Goal: Task Accomplishment & Management: Use online tool/utility

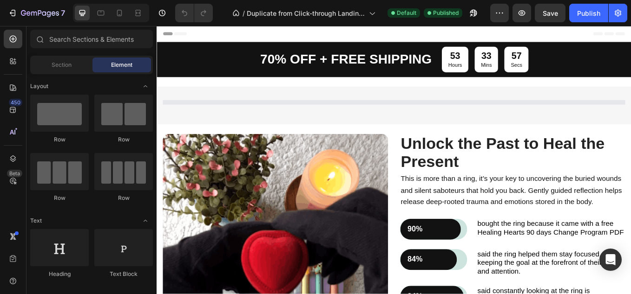
select select "575954122910728873"
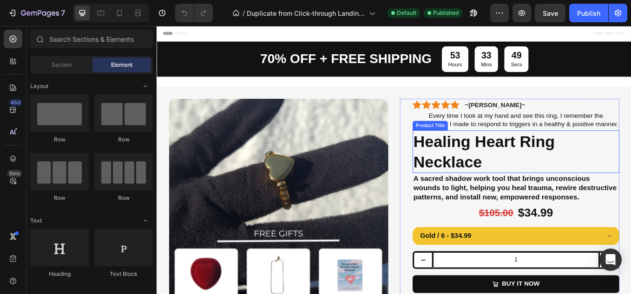
scroll to position [31, 0]
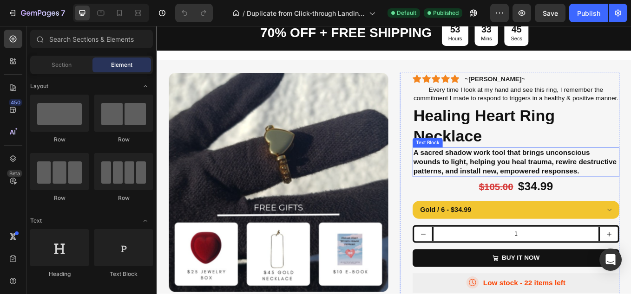
click at [551, 191] on strong "A sacred shadow work tool that brings unconscious wounds to light, helping you …" at bounding box center [577, 185] width 239 height 31
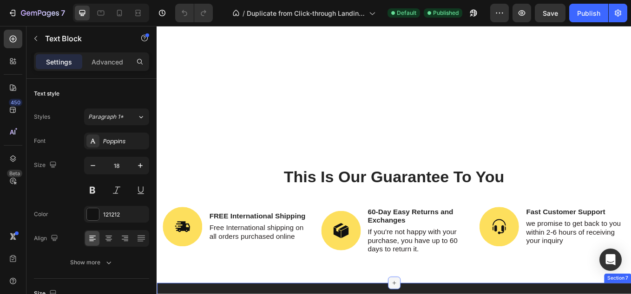
scroll to position [1579, 0]
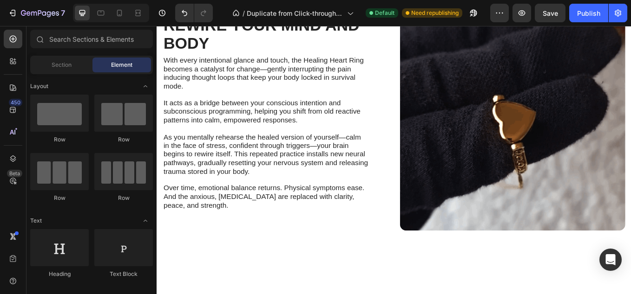
scroll to position [647, 0]
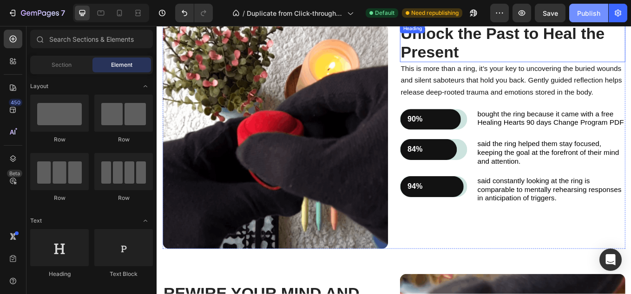
click at [557, 14] on span "Save" at bounding box center [549, 13] width 15 height 8
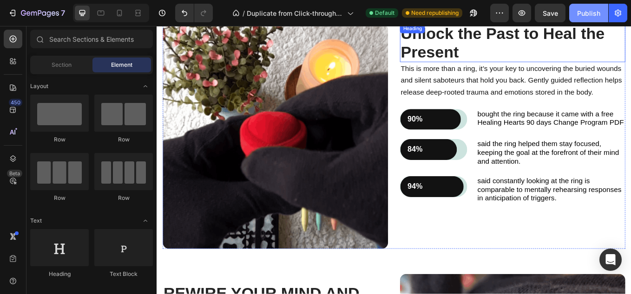
click at [557, 14] on button "Save" at bounding box center [549, 13] width 31 height 19
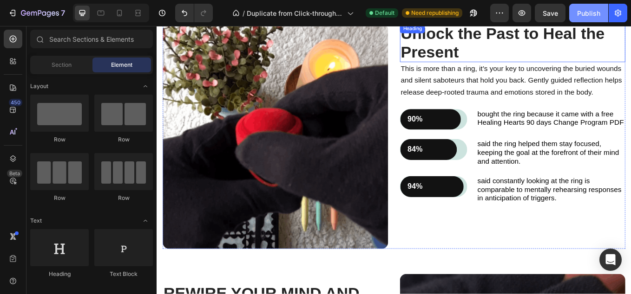
select select "575954122910728873"
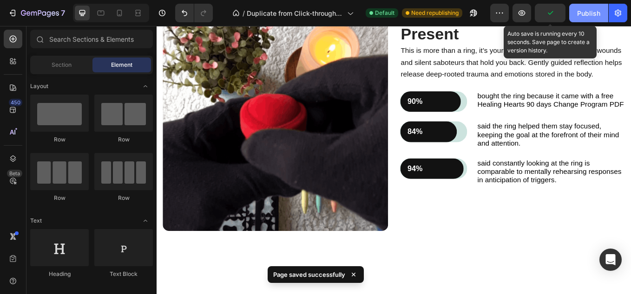
scroll to position [574, 0]
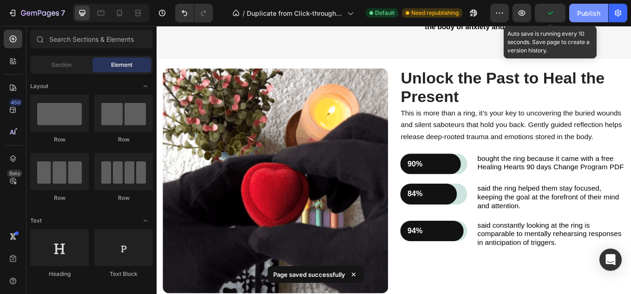
click at [590, 15] on div "Publish" at bounding box center [588, 13] width 23 height 10
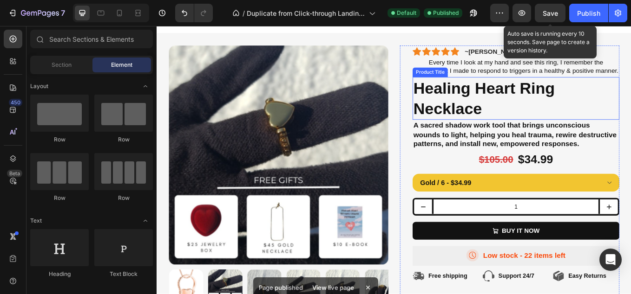
scroll to position [0, 0]
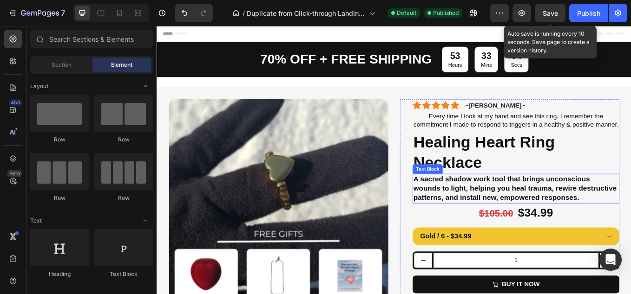
click at [577, 229] on strong "A sacred shadow work tool that brings unconscious wounds to light, helping you …" at bounding box center [577, 217] width 239 height 31
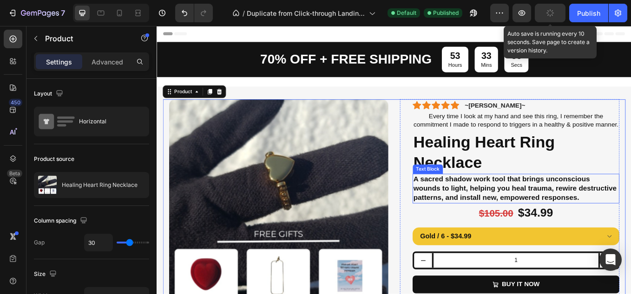
click at [501, 229] on strong "A sacred shadow work tool that brings unconscious wounds to light, helping you …" at bounding box center [577, 217] width 239 height 31
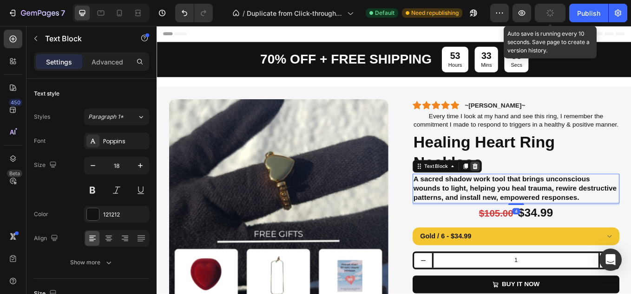
click at [529, 195] on icon at bounding box center [530, 191] width 7 height 7
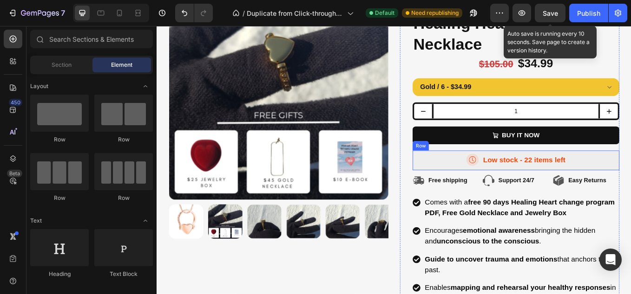
scroll to position [170, 0]
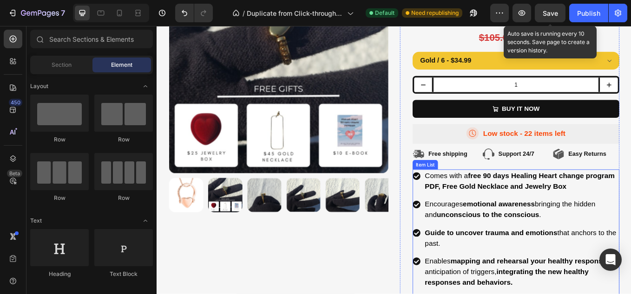
click at [462, 223] on div "Comes with a free 90 days Healing Heart change program PDF, Free Gold Necklace …" at bounding box center [578, 209] width 243 height 28
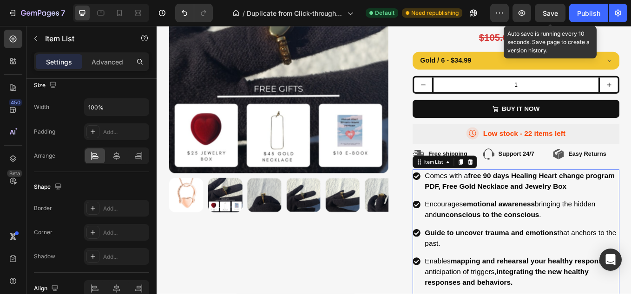
scroll to position [616, 0]
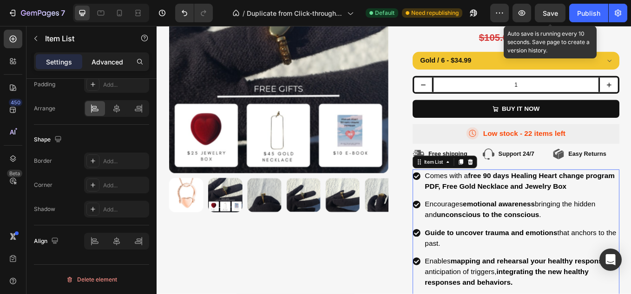
click at [109, 61] on p "Advanced" at bounding box center [107, 62] width 32 height 10
type input "100%"
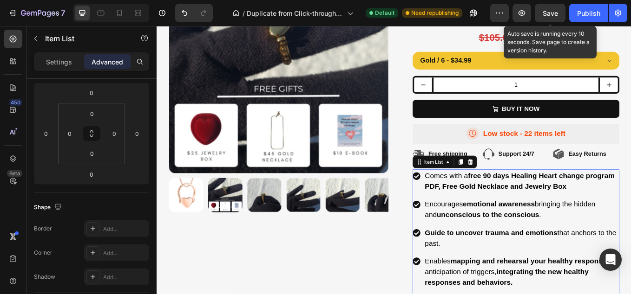
scroll to position [0, 0]
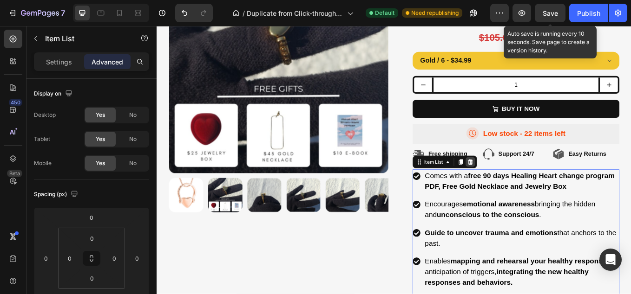
drag, startPoint x: 575, startPoint y: 218, endPoint x: 521, endPoint y: 195, distance: 58.0
click at [575, 218] on strong "free 90 days Healing Heart change program PDF, Free Gold Necklace and Jewelry B…" at bounding box center [582, 209] width 223 height 22
click at [522, 189] on icon at bounding box center [525, 186] width 6 height 7
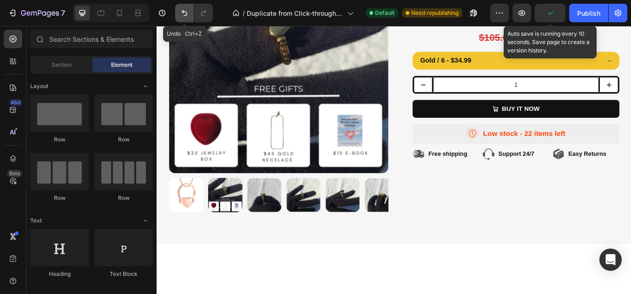
click at [184, 11] on icon "Undo/Redo" at bounding box center [184, 12] width 9 height 9
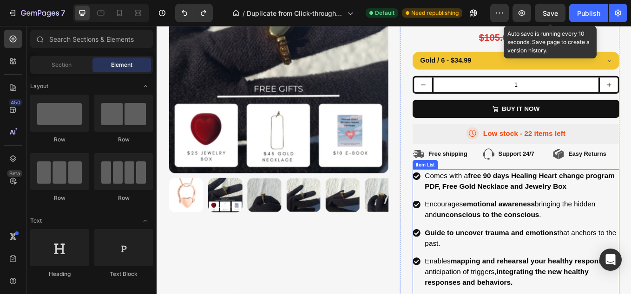
click at [513, 220] on strong "free 90 days Healing Heart change program PDF, Free Gold Necklace and Jewelry B…" at bounding box center [582, 209] width 223 height 22
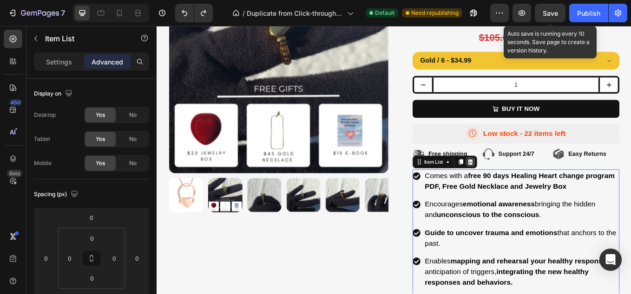
click at [522, 190] on icon at bounding box center [524, 185] width 7 height 7
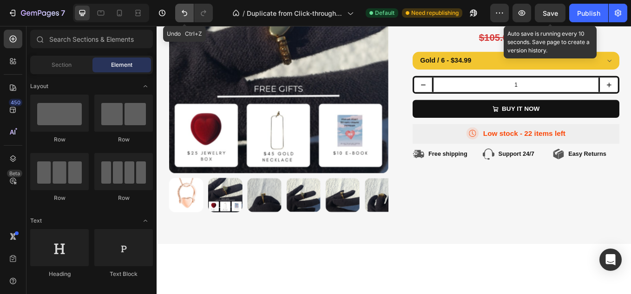
click at [184, 14] on icon "Undo/Redo" at bounding box center [184, 12] width 9 height 9
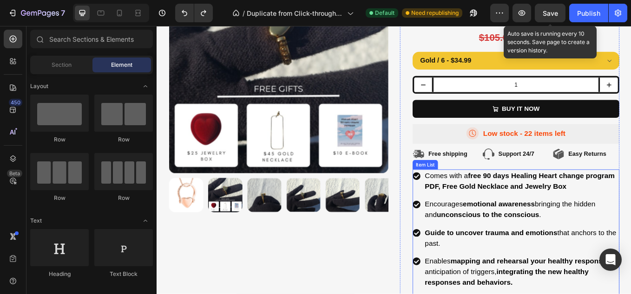
click at [526, 220] on strong "free 90 days Healing Heart change program PDF, Free Gold Necklace and Jewelry B…" at bounding box center [582, 209] width 223 height 22
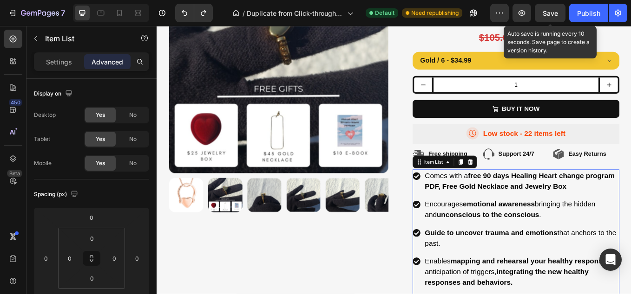
click at [514, 220] on strong "free 90 days Healing Heart change program PDF, Free Gold Necklace and Jewelry B…" at bounding box center [582, 209] width 223 height 22
click at [584, 217] on strong "free 90 days Healing Heart change program PDF, Free Gold Necklace and Jewelry B…" at bounding box center [582, 209] width 223 height 22
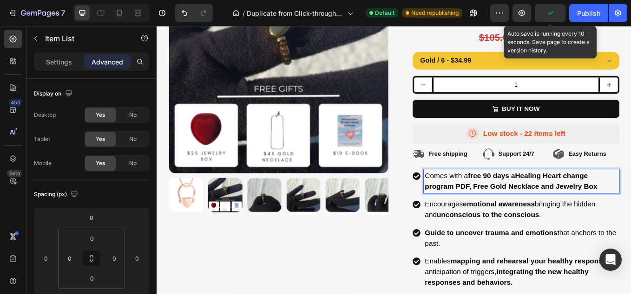
click at [630, 221] on p "Comes with a free 90 days aHealing Heart change program PDF, Free Gold Necklace…" at bounding box center [584, 208] width 227 height 25
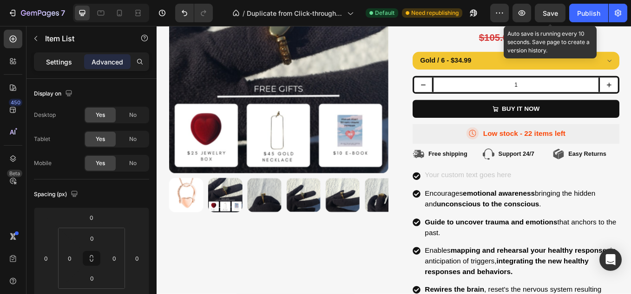
click at [56, 59] on p "Settings" at bounding box center [59, 62] width 26 height 10
type input "8"
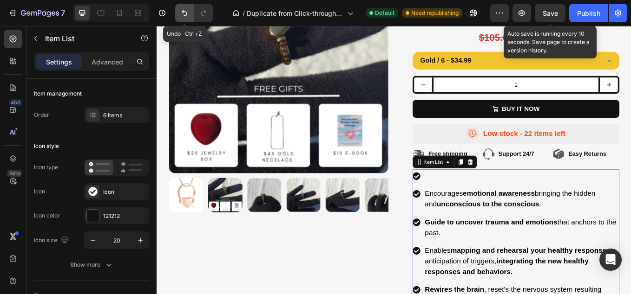
click at [180, 12] on icon "Undo/Redo" at bounding box center [184, 12] width 9 height 9
click at [187, 16] on icon "Undo/Redo" at bounding box center [184, 12] width 9 height 9
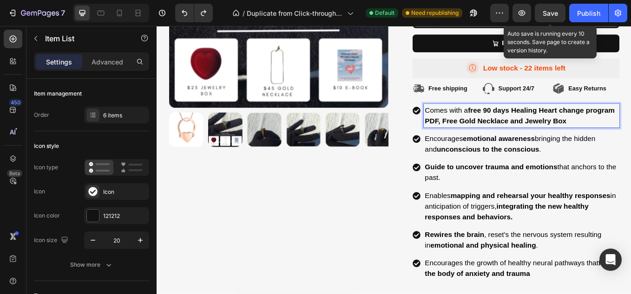
scroll to position [310, 0]
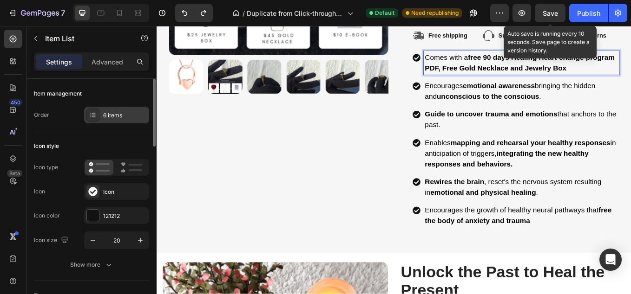
click at [114, 114] on div "6 items" at bounding box center [125, 115] width 44 height 8
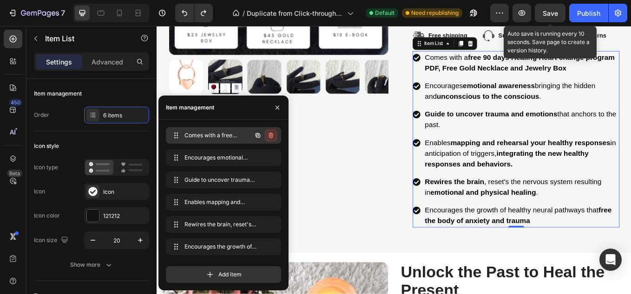
click at [270, 133] on icon "button" at bounding box center [270, 136] width 5 height 6
click at [263, 135] on div "Delete" at bounding box center [264, 135] width 17 height 8
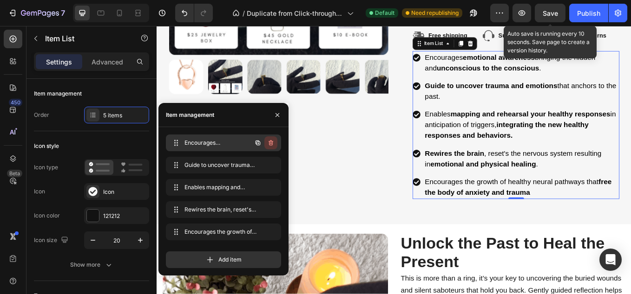
click at [268, 141] on icon "button" at bounding box center [270, 142] width 7 height 7
click at [268, 141] on div "Delete" at bounding box center [264, 143] width 17 height 8
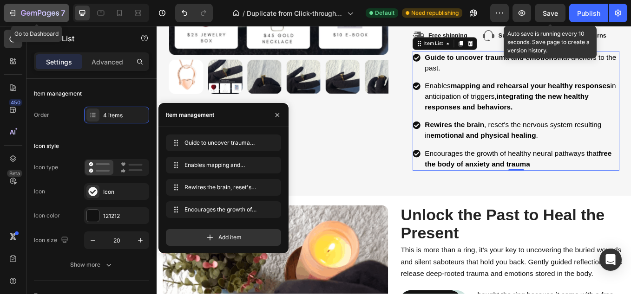
click at [13, 11] on icon "button" at bounding box center [12, 12] width 9 height 9
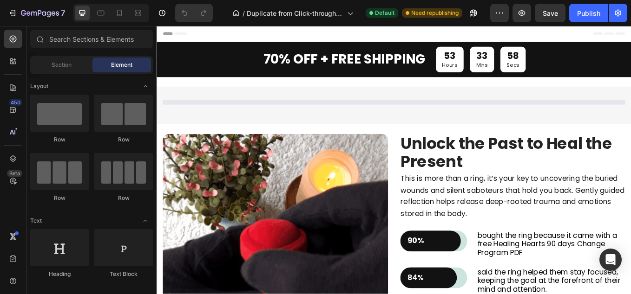
select select "575954122910728873"
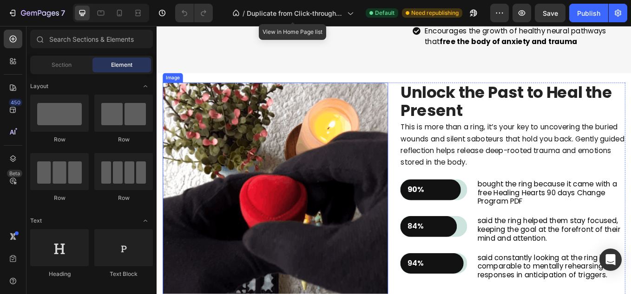
scroll to position [480, 0]
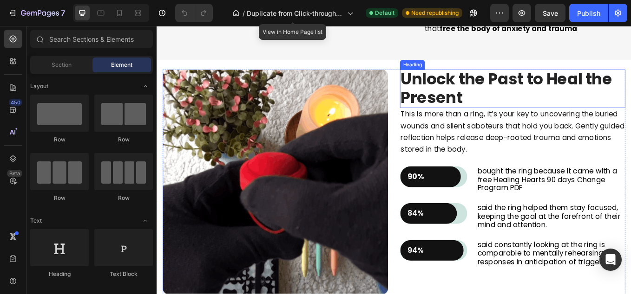
click at [500, 93] on strong "Unlock the Past to Heal the Present" at bounding box center [567, 100] width 248 height 48
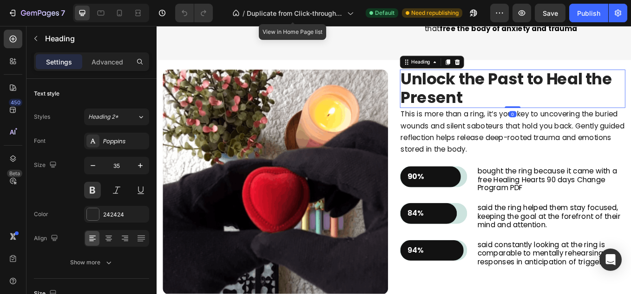
click at [516, 110] on h2 "Unlock the Past to Heal the Present" at bounding box center [574, 100] width 265 height 45
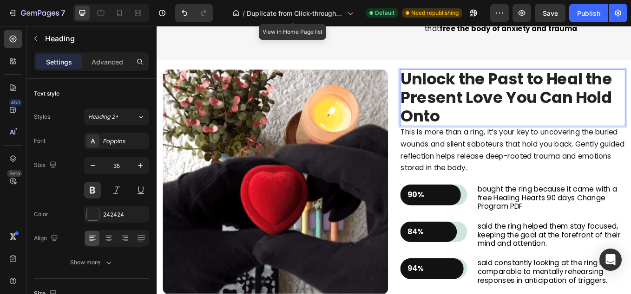
scroll to position [0, 0]
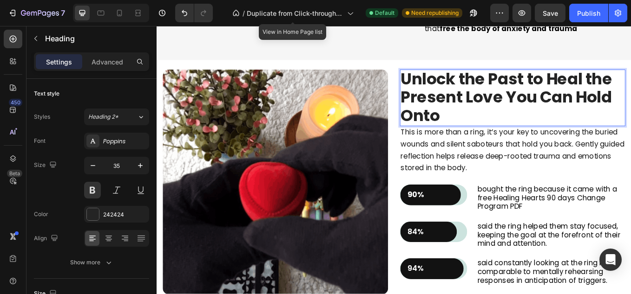
click at [516, 110] on strong "Unlock the Past to Heal the Present Love You Can Hold Onto" at bounding box center [567, 109] width 248 height 69
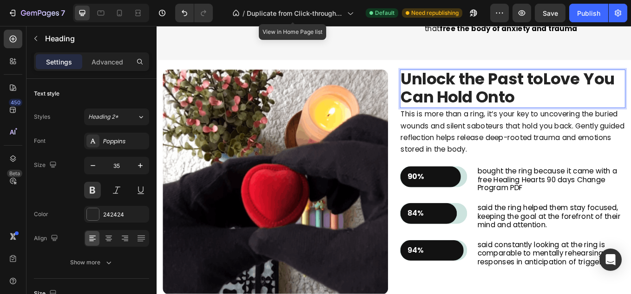
scroll to position [0, 0]
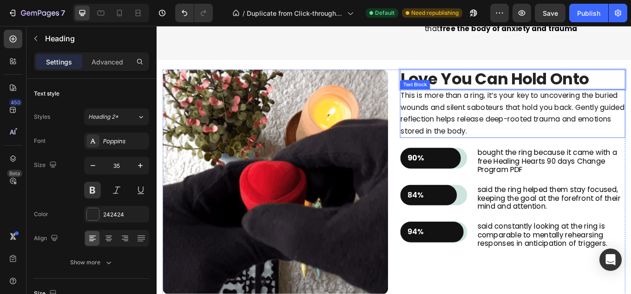
click at [522, 128] on p "This is more than a ring, it’s your key to uncovering the buried wounds and sil…" at bounding box center [574, 129] width 263 height 55
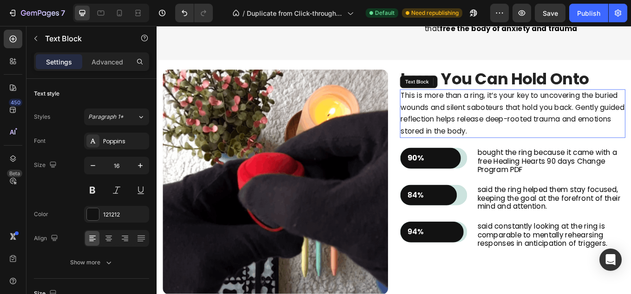
click at [566, 149] on p "This is more than a ring, it’s your key to uncovering the buried wounds and sil…" at bounding box center [574, 129] width 263 height 55
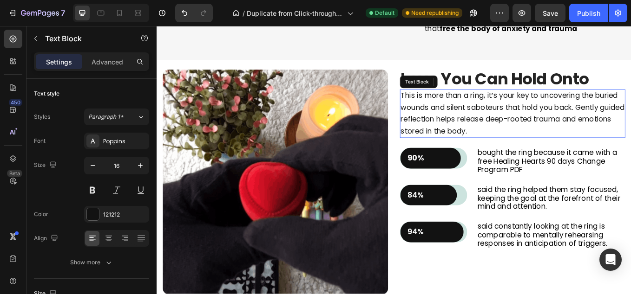
click at [566, 149] on p "This is more than a ring, it’s your key to uncovering the buried wounds and sil…" at bounding box center [574, 129] width 263 height 55
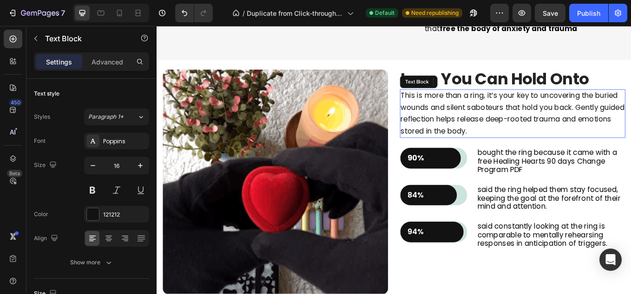
click at [567, 149] on p "This is more than a ring, it’s your key to uncovering the buried wounds and sil…" at bounding box center [574, 129] width 263 height 55
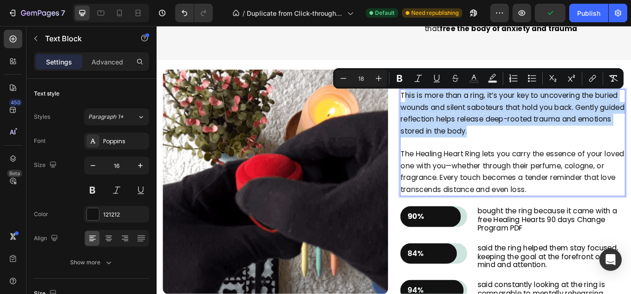
drag, startPoint x: 565, startPoint y: 149, endPoint x: 439, endPoint y: 104, distance: 133.5
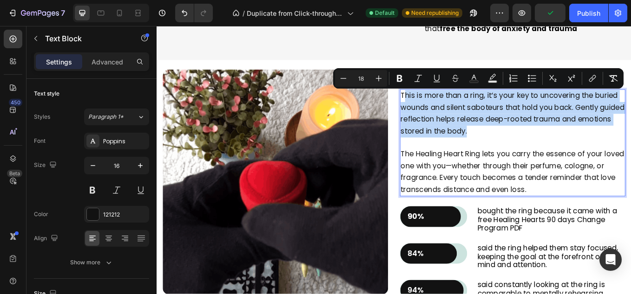
click at [443, 104] on p "This is more than a ring, it’s your key to uncovering the buried wounds and sil…" at bounding box center [574, 129] width 263 height 55
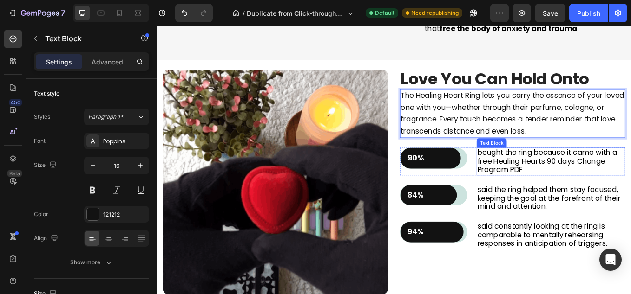
click at [600, 192] on p "bought the ring because it came with a free Healing Hearts 90 days Change Progr…" at bounding box center [619, 185] width 173 height 30
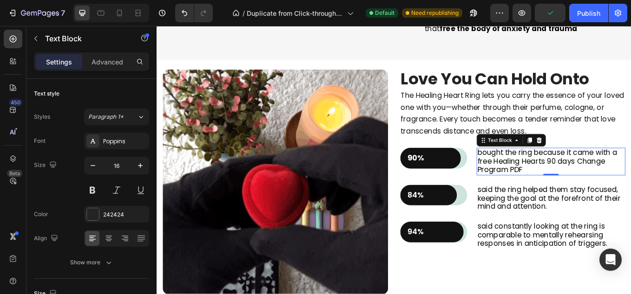
click at [568, 186] on span "bought the ring because it came with a free Healing Hearts 90 days Change Progr…" at bounding box center [615, 185] width 164 height 32
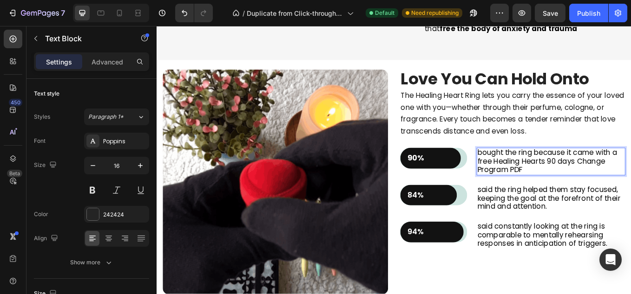
click at [566, 186] on span "bought the ring because it came with a free Healing Hearts 90 days Change Progr…" at bounding box center [615, 185] width 164 height 32
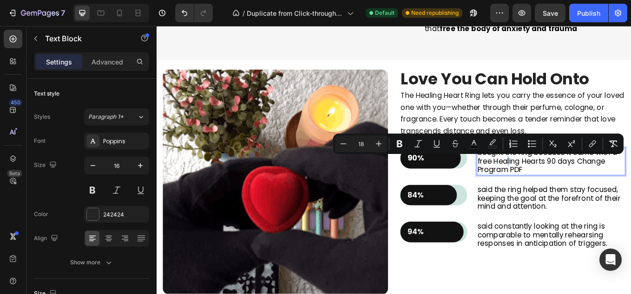
drag, startPoint x: 566, startPoint y: 186, endPoint x: 562, endPoint y: 183, distance: 5.2
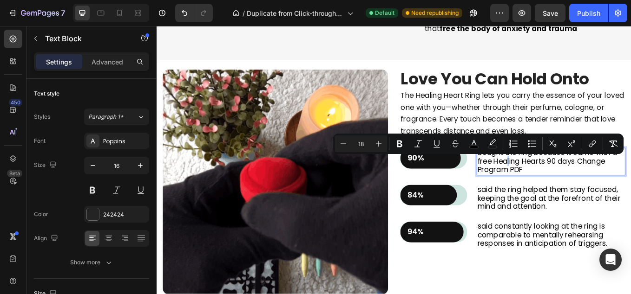
click at [562, 183] on span "bought the ring because it came with a free Healing Hearts 90 days Change Progr…" at bounding box center [615, 185] width 164 height 32
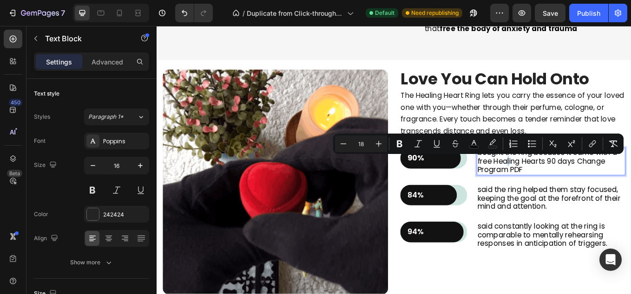
copy span "l"
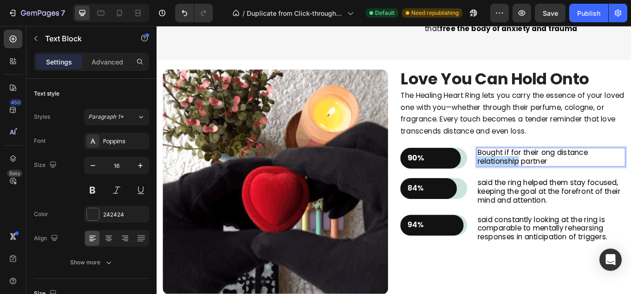
click at [605, 174] on span "Bought if for their ong distance relationship partner" at bounding box center [598, 180] width 130 height 22
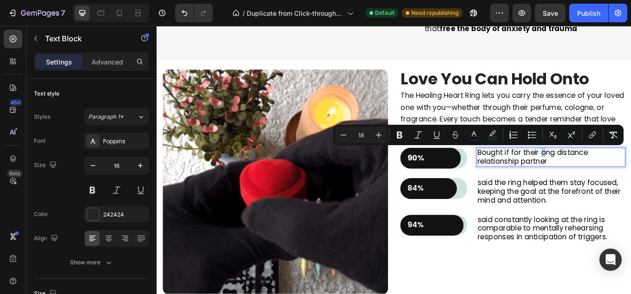
click at [605, 175] on span "Bought if for their ong distance relationship partner" at bounding box center [598, 180] width 130 height 22
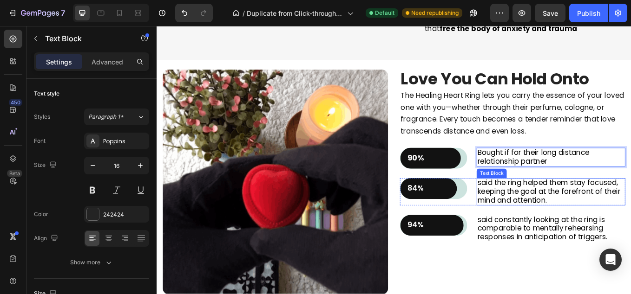
click at [616, 227] on p "said the ring helped them stay focused, keeping the goal at the forefront of th…" at bounding box center [619, 221] width 173 height 30
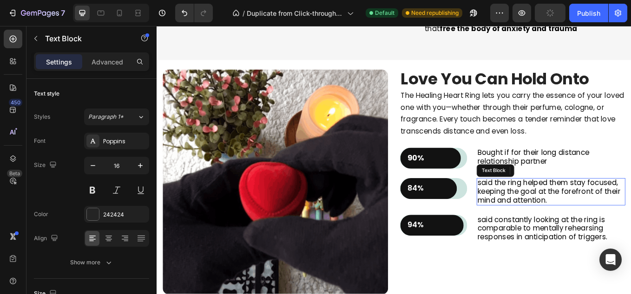
click at [615, 227] on p "said the ring helped them stay focused, keeping the goal at the forefront of th…" at bounding box center [619, 221] width 173 height 30
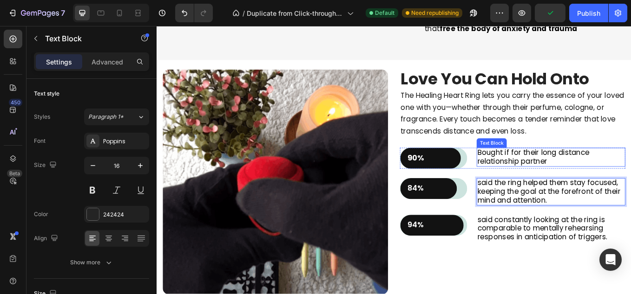
click at [624, 176] on span "Bought if for their long distance relationship partner" at bounding box center [598, 180] width 131 height 22
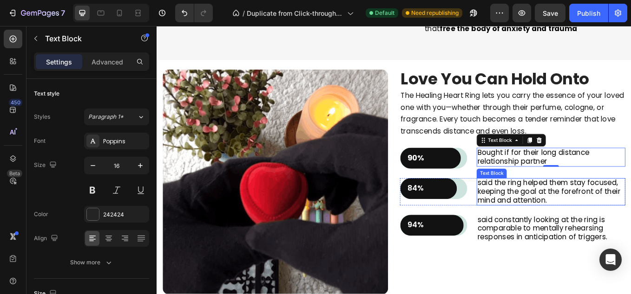
click at [600, 226] on span "said the ring helped them stay focused, keeping the goal at the forefront of th…" at bounding box center [617, 221] width 168 height 32
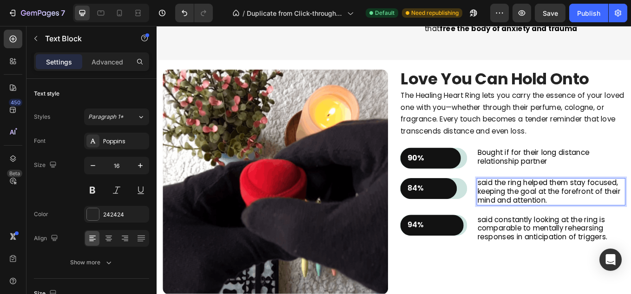
click at [630, 233] on p "said the ring helped them stay focused, keeping the goal at the forefront of th…" at bounding box center [619, 221] width 173 height 30
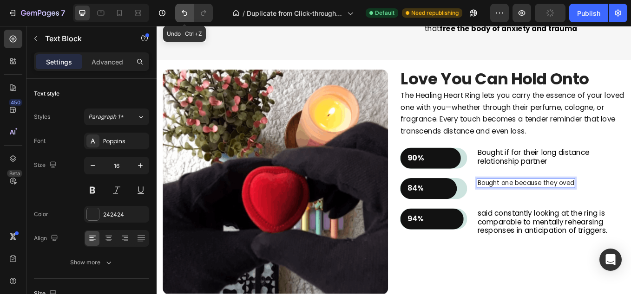
click at [182, 13] on icon "Undo/Redo" at bounding box center [184, 12] width 9 height 9
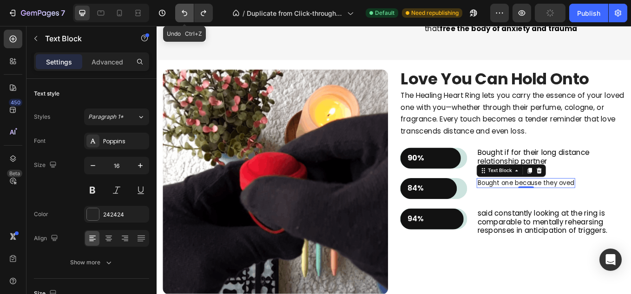
click at [182, 13] on icon "Undo/Redo" at bounding box center [184, 12] width 9 height 9
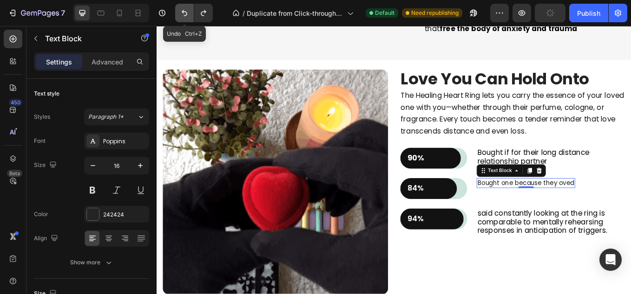
click at [182, 13] on icon "Undo/Redo" at bounding box center [184, 12] width 9 height 9
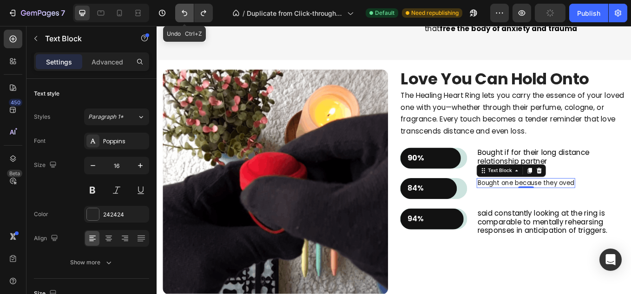
click at [182, 13] on icon "Undo/Redo" at bounding box center [184, 12] width 9 height 9
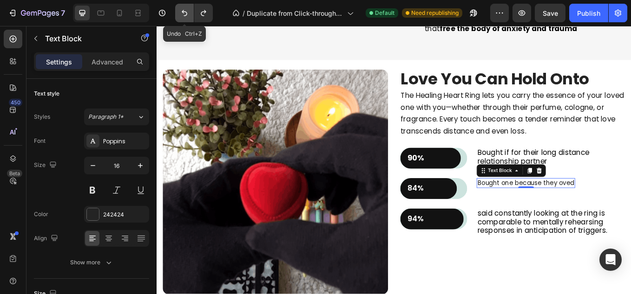
click at [182, 13] on icon "Undo/Redo" at bounding box center [184, 12] width 9 height 9
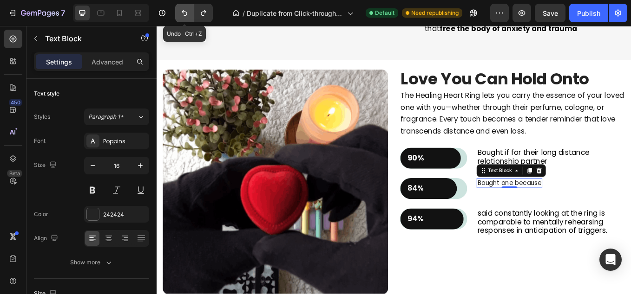
click at [182, 13] on icon "Undo/Redo" at bounding box center [184, 12] width 9 height 9
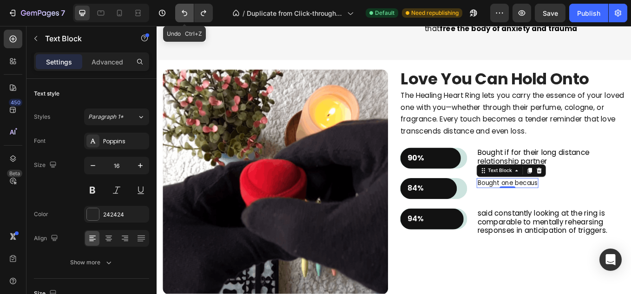
click at [182, 13] on icon "Undo/Redo" at bounding box center [184, 12] width 9 height 9
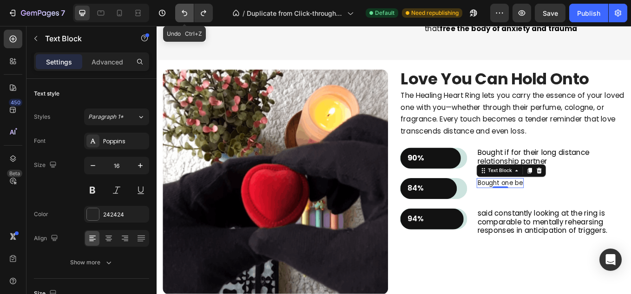
click at [182, 13] on icon "Undo/Redo" at bounding box center [184, 12] width 9 height 9
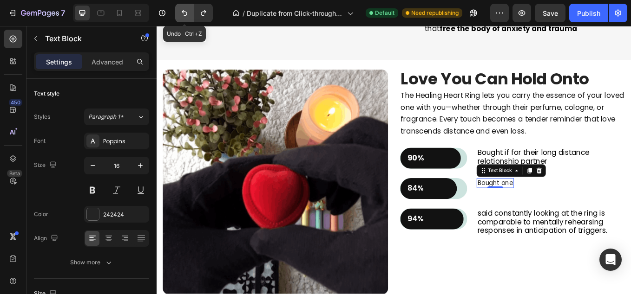
click at [182, 13] on icon "Undo/Redo" at bounding box center [184, 12] width 9 height 9
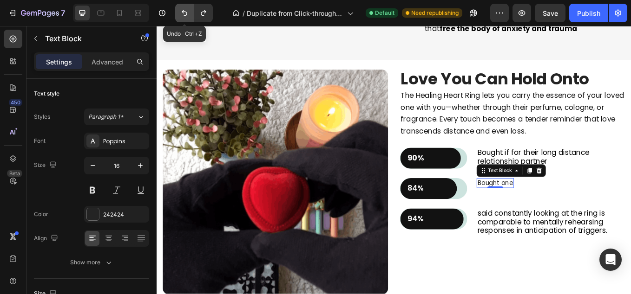
click at [182, 13] on icon "Undo/Redo" at bounding box center [184, 12] width 9 height 9
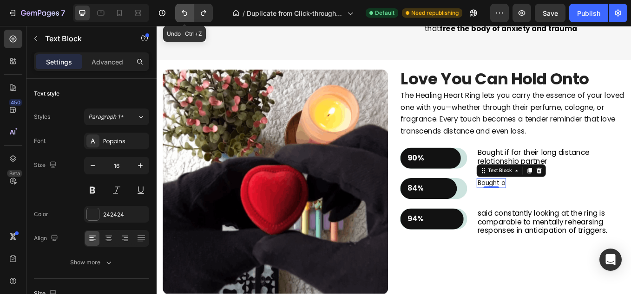
click at [182, 13] on icon "Undo/Redo" at bounding box center [184, 12] width 9 height 9
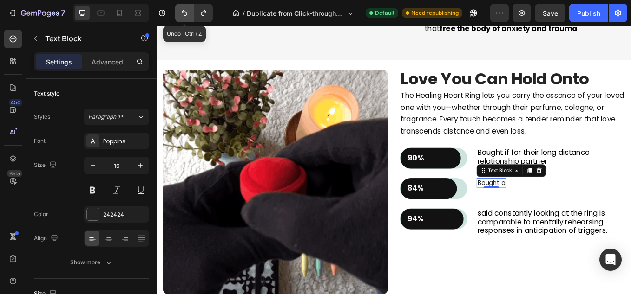
click at [182, 13] on icon "Undo/Redo" at bounding box center [184, 12] width 9 height 9
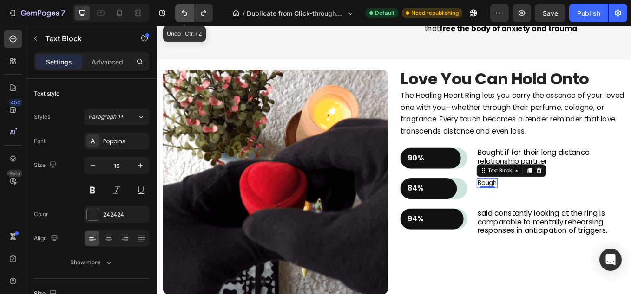
click at [182, 13] on icon "Undo/Redo" at bounding box center [184, 12] width 9 height 9
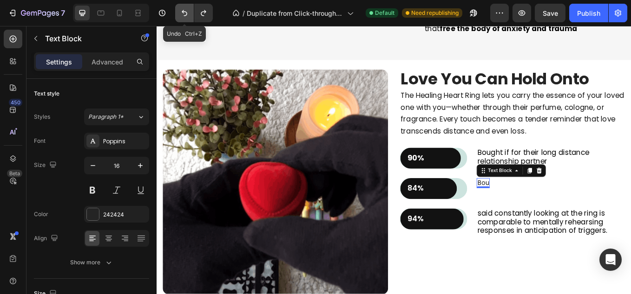
click at [182, 13] on icon "Undo/Redo" at bounding box center [184, 12] width 9 height 9
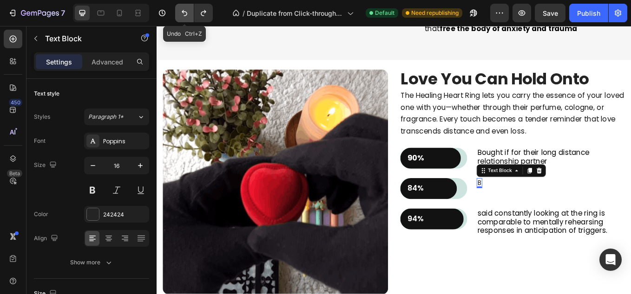
click at [182, 13] on icon "Undo/Redo" at bounding box center [184, 12] width 9 height 9
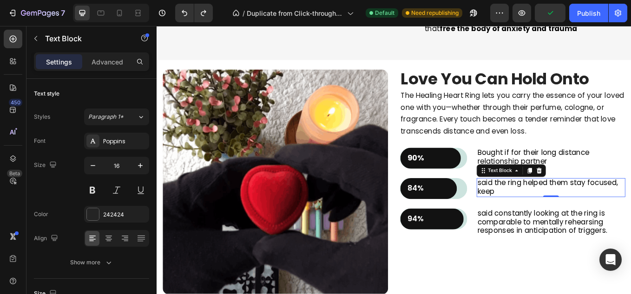
click at [564, 221] on p "said the ring helped them stay focused, keep" at bounding box center [619, 216] width 173 height 20
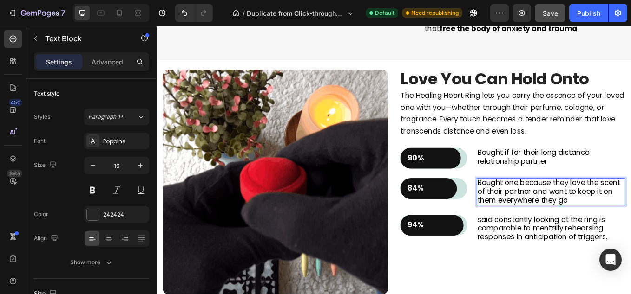
click at [545, 12] on span "Save" at bounding box center [549, 13] width 15 height 8
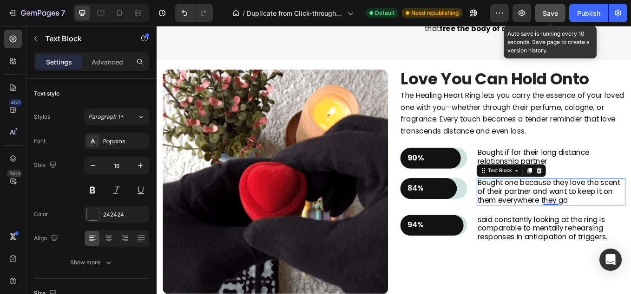
click at [546, 13] on span "Save" at bounding box center [549, 13] width 15 height 8
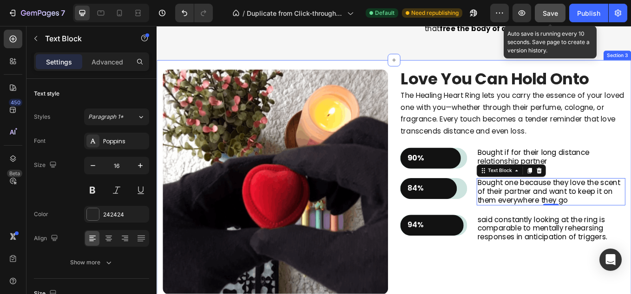
drag, startPoint x: 207, startPoint y: 340, endPoint x: 216, endPoint y: 332, distance: 12.2
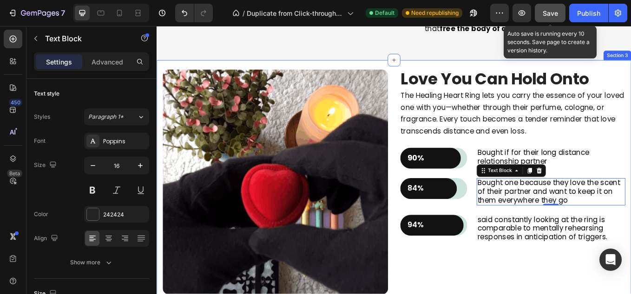
click at [216, 294] on div "Image ⁠⁠⁠⁠⁠⁠⁠ Love You Can Hold Onto Heading The Healing Heart Ring lets you ca…" at bounding box center [434, 214] width 543 height 272
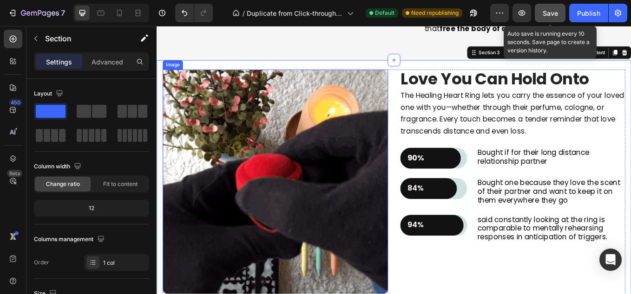
click at [591, 267] on div "⁠⁠⁠⁠⁠⁠⁠ Love You Can Hold Onto Heading The Healing Heart Ring lets you carry th…" at bounding box center [574, 210] width 265 height 265
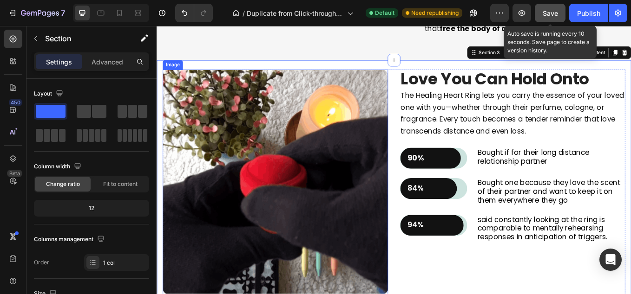
click at [590, 248] on span "said constantly looking at the ring is comparable to mentally rehearsing respon…" at bounding box center [609, 264] width 152 height 32
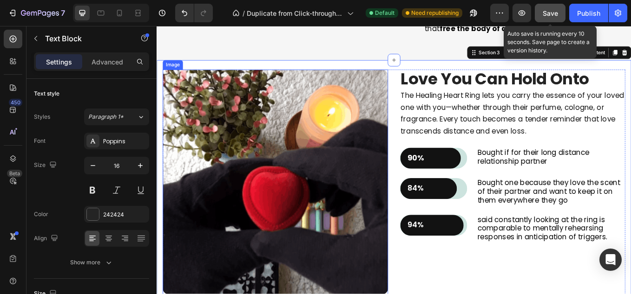
click at [595, 248] on span "said constantly looking at the ring is comparable to mentally rehearsing respon…" at bounding box center [609, 264] width 152 height 32
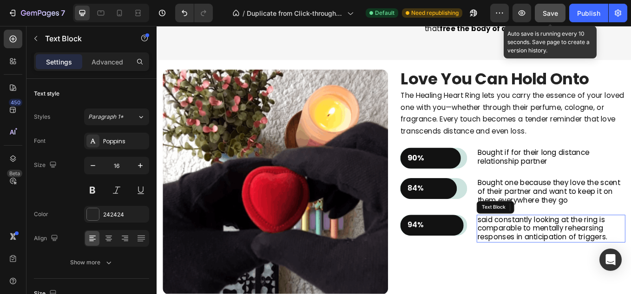
scroll to position [526, 0]
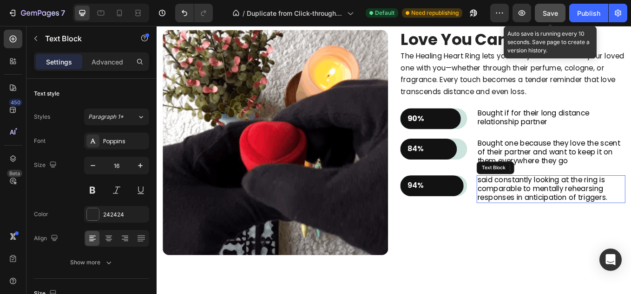
click at [455, 131] on p "90%" at bounding box center [478, 136] width 54 height 12
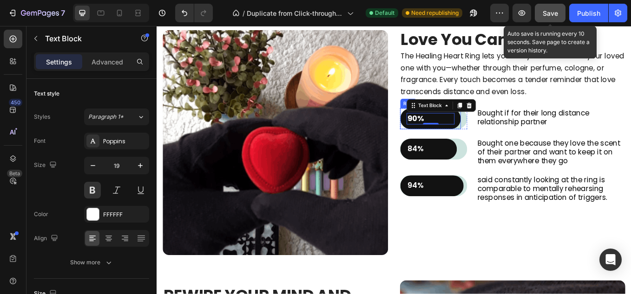
click at [481, 144] on div "90% Text Block 0 Row" at bounding box center [477, 135] width 71 height 25
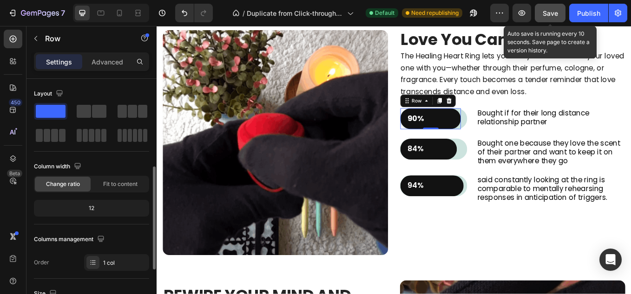
scroll to position [62, 0]
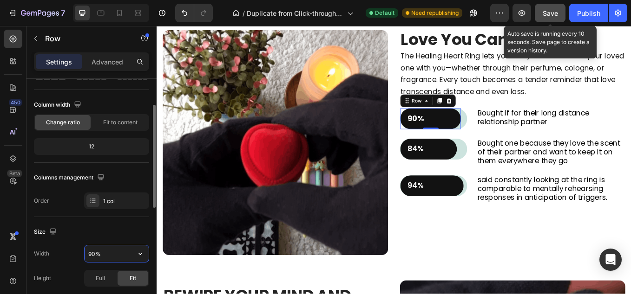
click at [93, 254] on input "90%" at bounding box center [117, 254] width 64 height 17
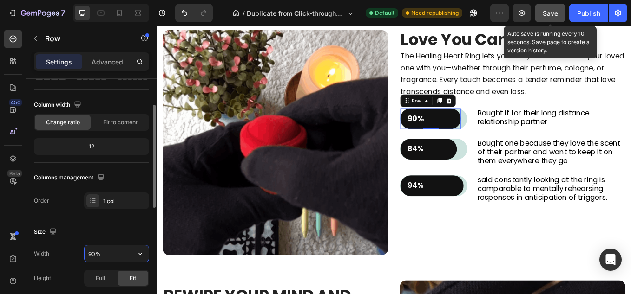
click at [93, 254] on input "90%" at bounding box center [117, 254] width 64 height 17
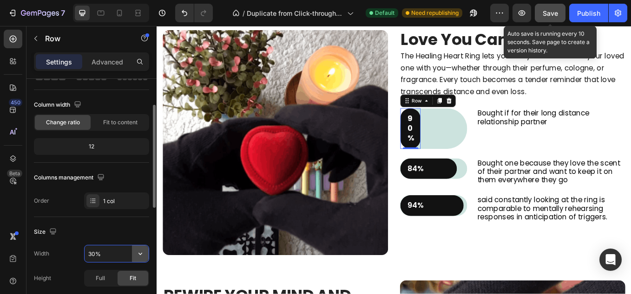
click at [142, 251] on icon "button" at bounding box center [140, 253] width 9 height 9
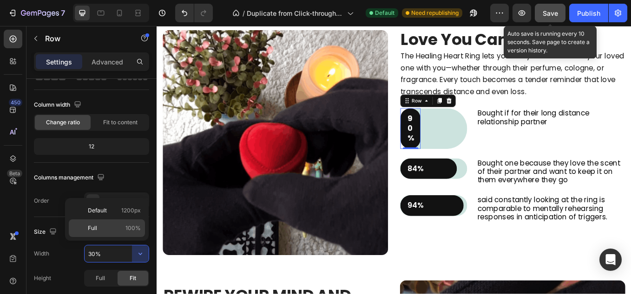
click at [108, 227] on p "Full 100%" at bounding box center [114, 228] width 53 height 8
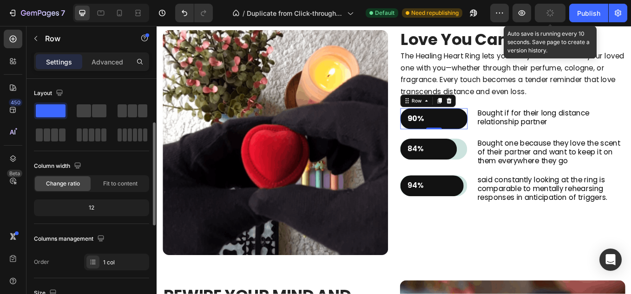
scroll to position [31, 0]
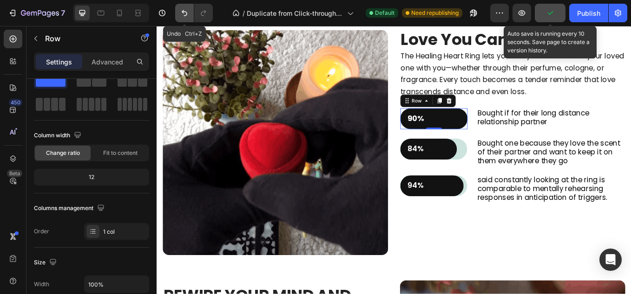
click at [182, 11] on icon "Undo/Redo" at bounding box center [184, 12] width 9 height 9
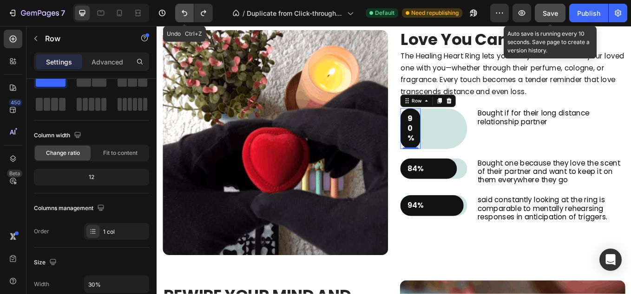
click at [182, 11] on icon "Undo/Redo" at bounding box center [184, 12] width 9 height 9
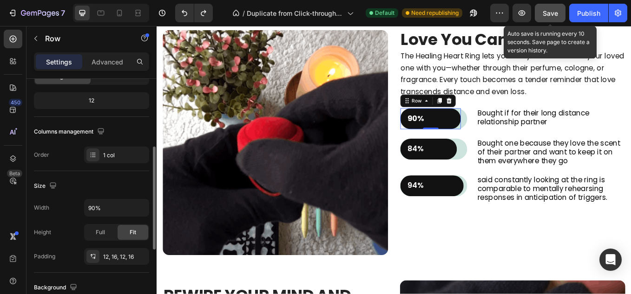
scroll to position [123, 0]
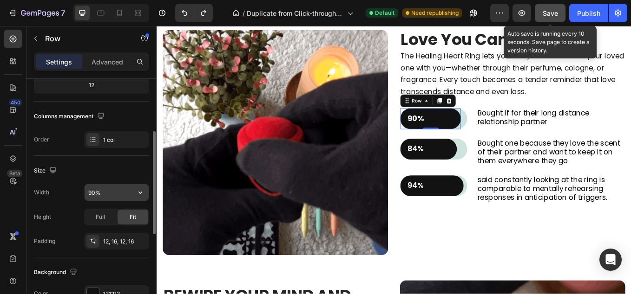
click at [99, 192] on input "90%" at bounding box center [117, 192] width 64 height 17
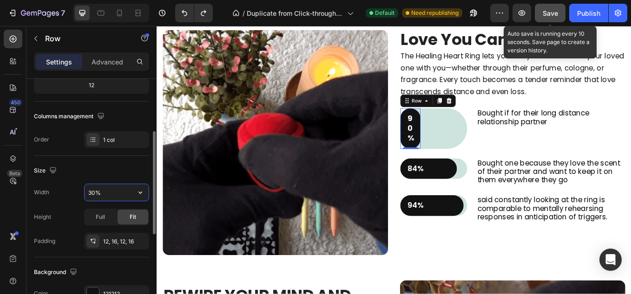
type input "30%"
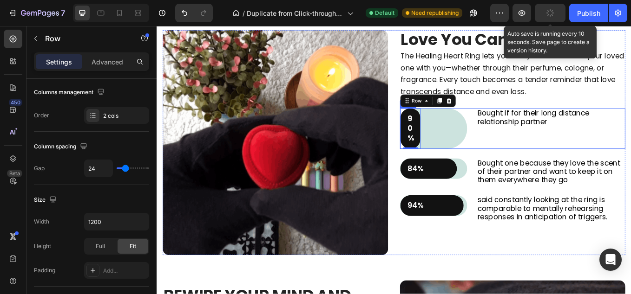
click at [600, 152] on div "Bought if for their long distance relationship partner Text Block" at bounding box center [619, 146] width 175 height 47
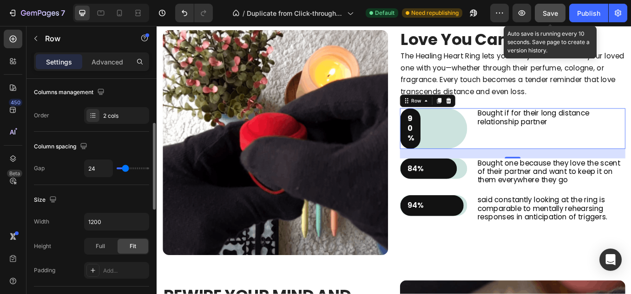
click at [135, 167] on div "24" at bounding box center [116, 169] width 65 height 18
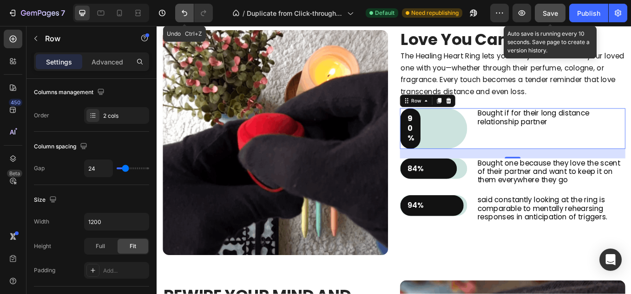
click at [183, 10] on icon "Undo/Redo" at bounding box center [185, 13] width 6 height 6
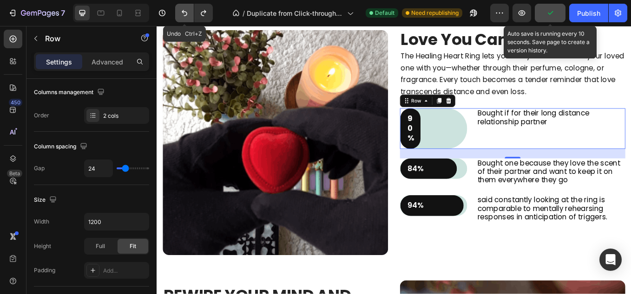
click at [185, 13] on icon "Undo/Redo" at bounding box center [184, 12] width 9 height 9
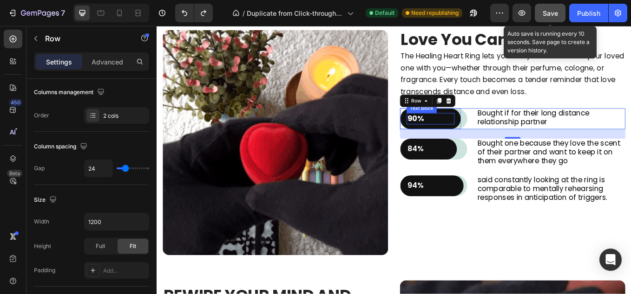
click at [494, 137] on p "90%" at bounding box center [478, 136] width 54 height 12
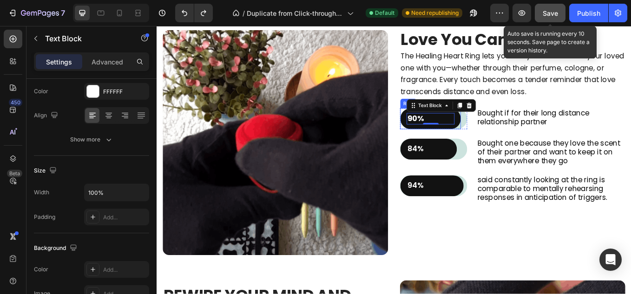
click at [506, 138] on div "90% Text Block 0 Row" at bounding box center [477, 135] width 71 height 25
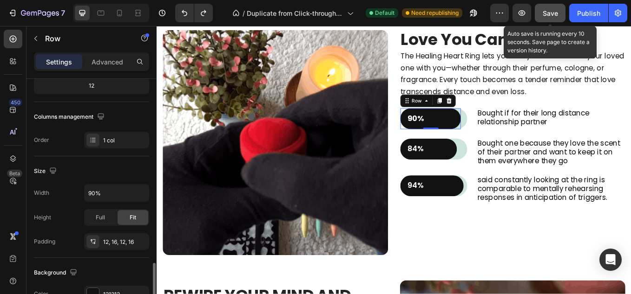
scroll to position [215, 0]
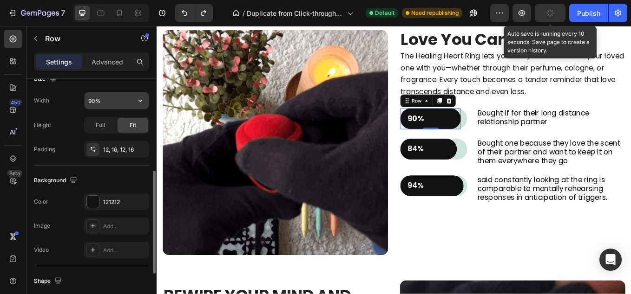
click at [94, 99] on input "90%" at bounding box center [117, 100] width 64 height 17
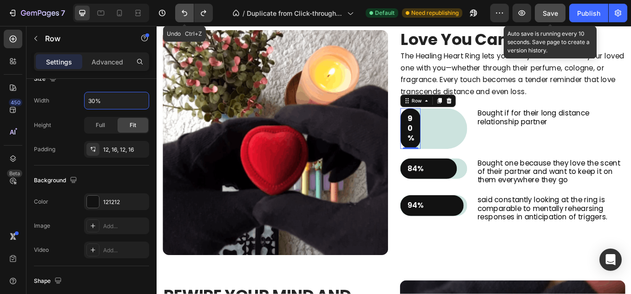
click at [182, 8] on button "Undo/Redo" at bounding box center [184, 13] width 19 height 19
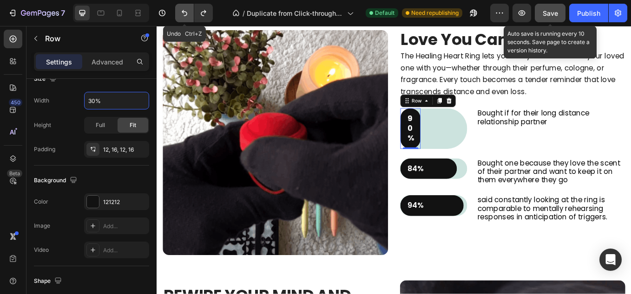
type input "90%"
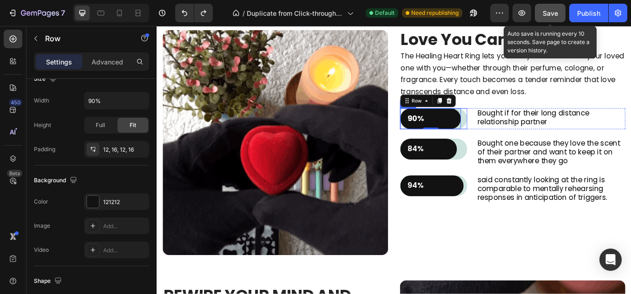
click at [516, 137] on div "90% Text Block Row 0" at bounding box center [481, 135] width 79 height 25
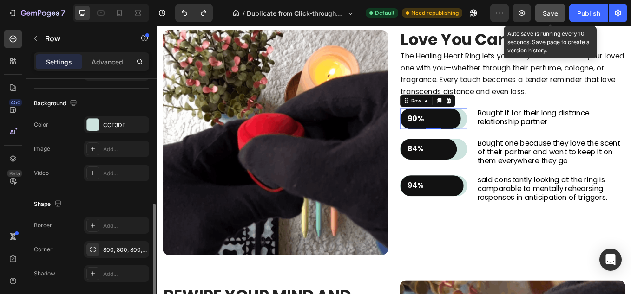
scroll to position [325, 0]
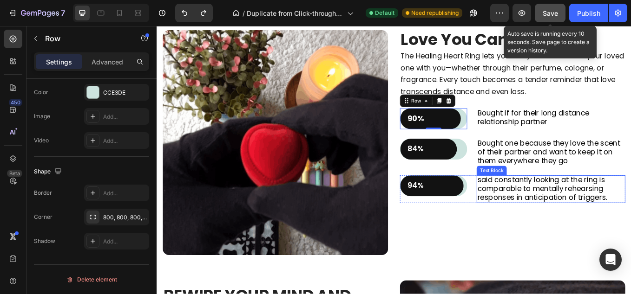
click at [619, 222] on span "said constantly looking at the ring is comparable to mentally rehearsing respon…" at bounding box center [609, 218] width 152 height 32
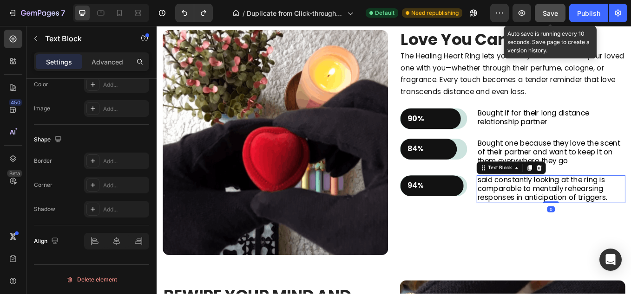
scroll to position [0, 0]
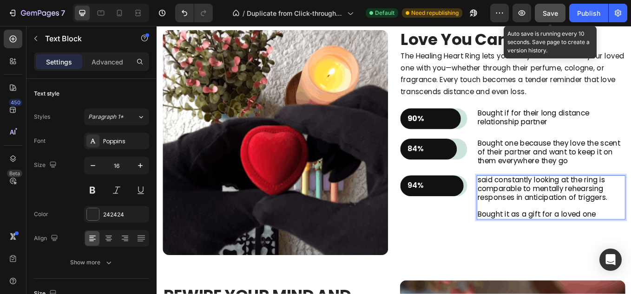
click at [534, 248] on span "Bought it as a gift for a loved one" at bounding box center [602, 248] width 139 height 12
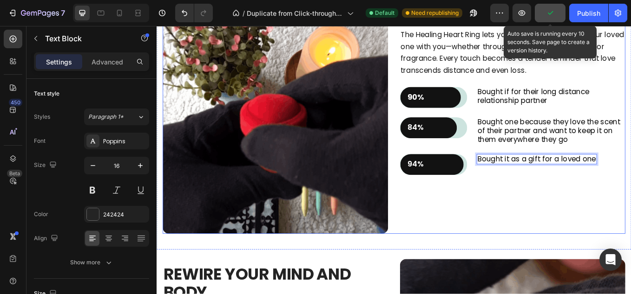
scroll to position [557, 0]
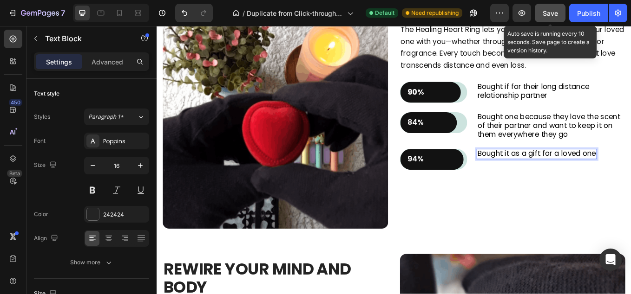
click at [554, 13] on span "Save" at bounding box center [549, 13] width 15 height 8
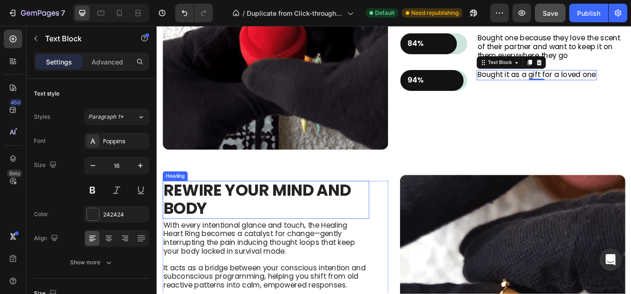
scroll to position [681, 0]
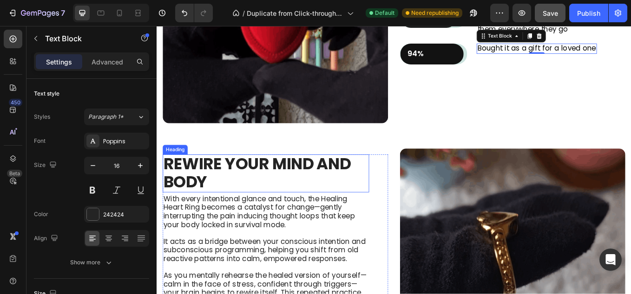
click at [226, 207] on h2 "Rewire Your Mind and Body" at bounding box center [284, 199] width 242 height 45
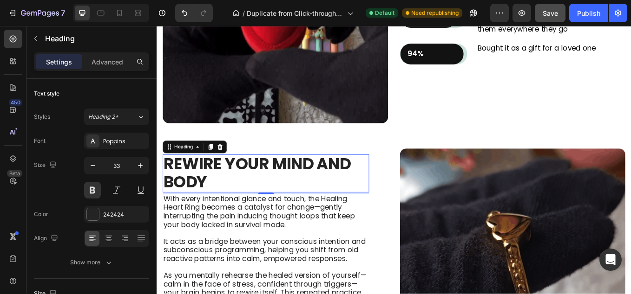
click at [226, 204] on h2 "Rewire Your Mind and Body" at bounding box center [284, 199] width 242 height 45
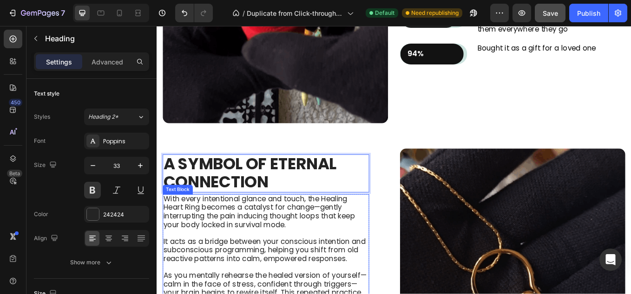
scroll to position [728, 0]
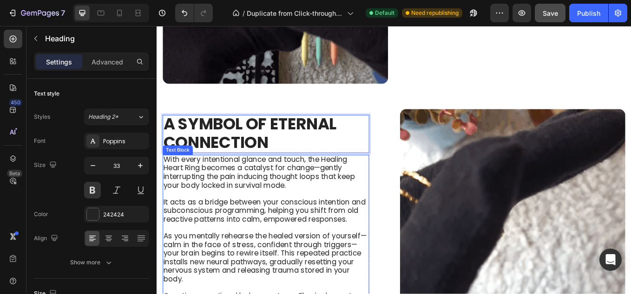
click at [272, 239] on span "It acts as a bridge between your conscious intention and subconscious programmi…" at bounding box center [282, 244] width 237 height 32
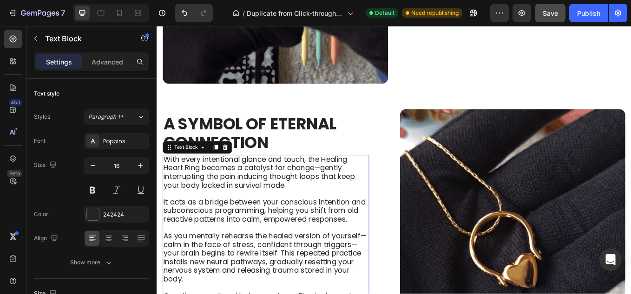
scroll to position [789, 0]
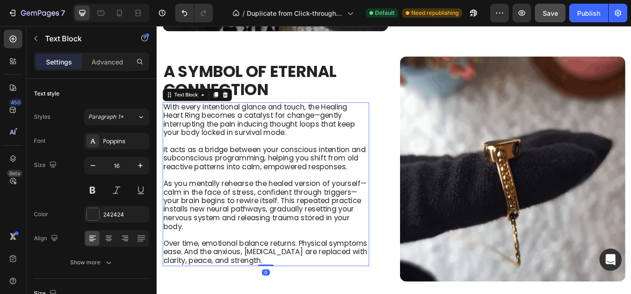
click at [354, 294] on p "Over time, emotional balance returns. Physical symptoms ease. And the anxious, …" at bounding box center [284, 292] width 241 height 30
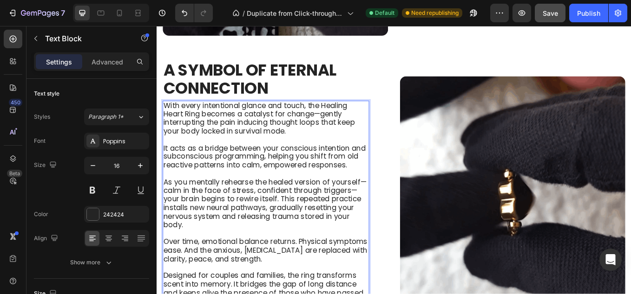
scroll to position [805, 0]
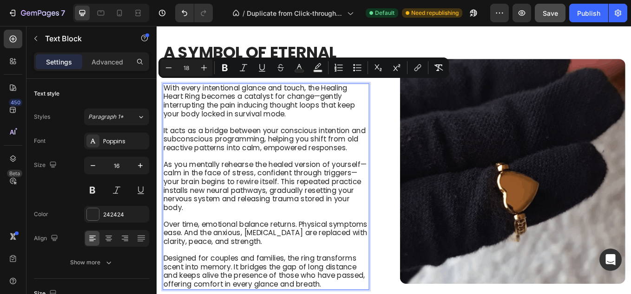
drag, startPoint x: 342, startPoint y: 277, endPoint x: 170, endPoint y: 93, distance: 252.3
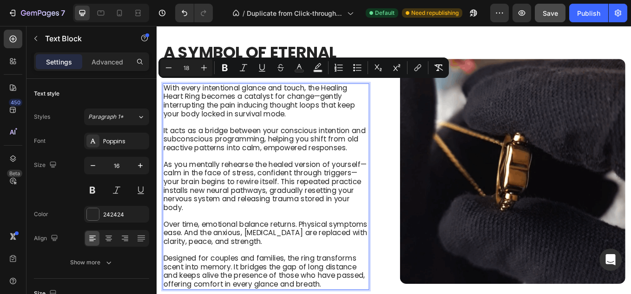
click at [170, 94] on div "With every intentional glance and touch, the Healing Heart Ring becomes a catal…" at bounding box center [284, 215] width 242 height 243
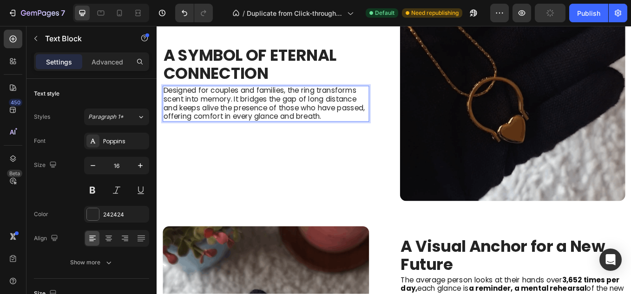
scroll to position [885, 0]
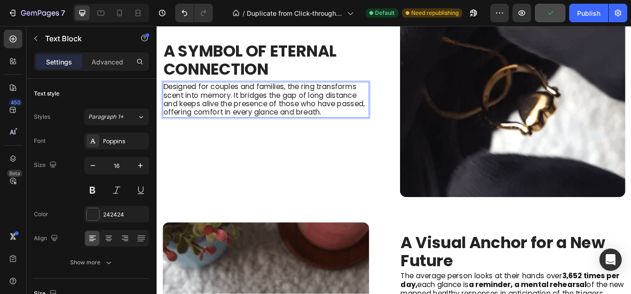
click at [324, 118] on span "Designed for couples and families, the ring transforms scent into memory. It br…" at bounding box center [282, 112] width 237 height 42
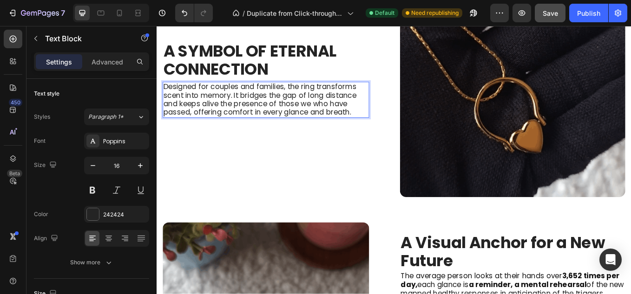
scroll to position [865, 0]
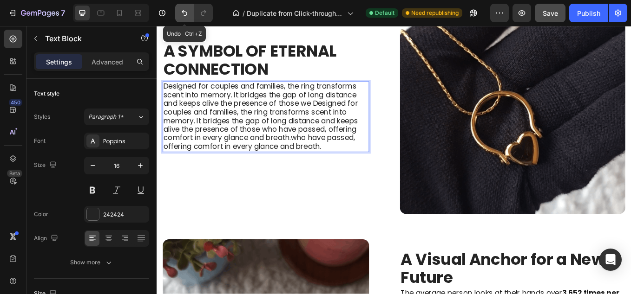
click at [185, 11] on icon "Undo/Redo" at bounding box center [184, 12] width 9 height 9
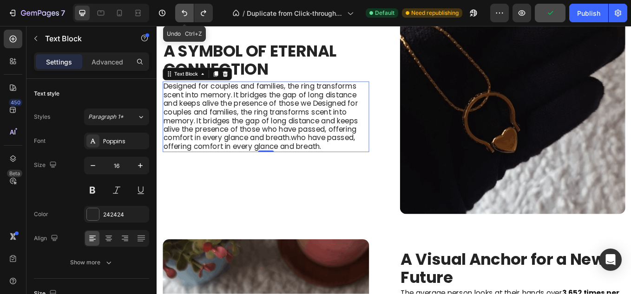
click at [182, 13] on icon "Undo/Redo" at bounding box center [184, 12] width 9 height 9
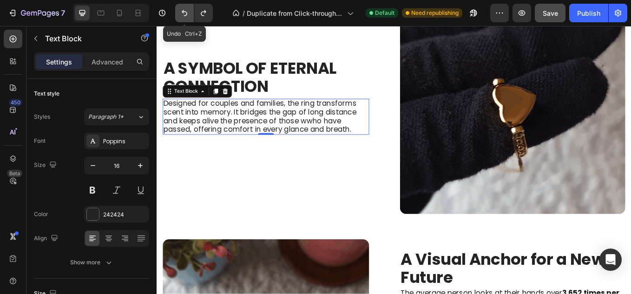
scroll to position [885, 0]
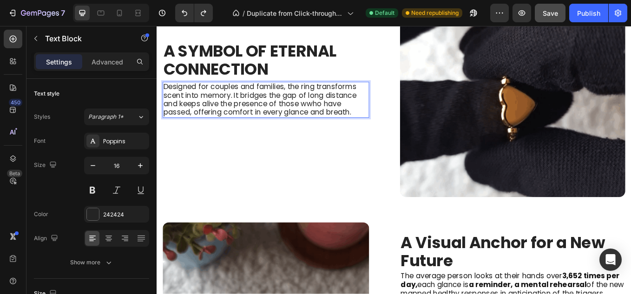
click at [294, 94] on span "Designed for couples and families, the ring transforms scent into memory. It br…" at bounding box center [277, 112] width 227 height 42
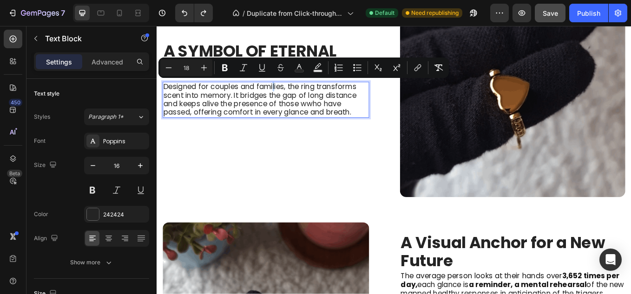
click at [292, 94] on span "Designed for couples and families, the ring transforms scent into memory. It br…" at bounding box center [277, 112] width 227 height 42
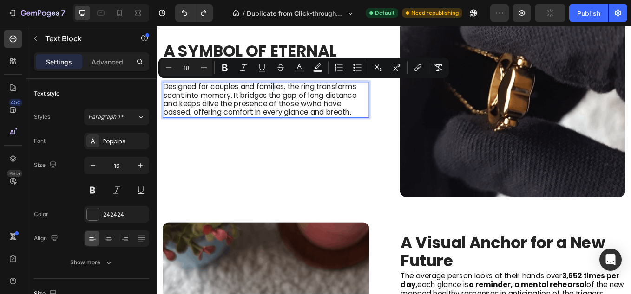
copy span "l"
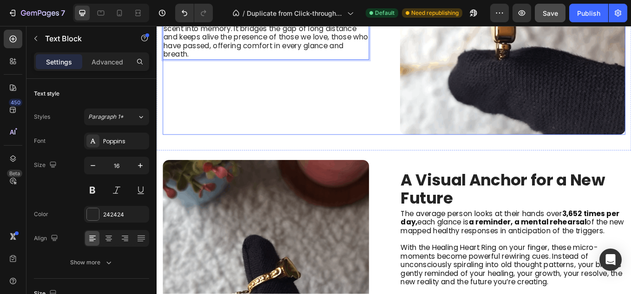
scroll to position [1019, 0]
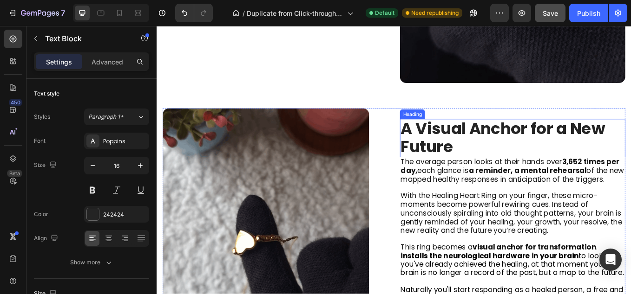
click at [506, 156] on h2 "A Visual Anchor for a New Future" at bounding box center [574, 158] width 265 height 45
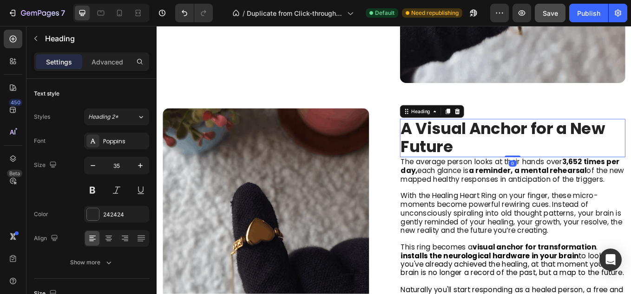
click at [506, 156] on h2 "A Visual Anchor for a New Future" at bounding box center [574, 158] width 265 height 45
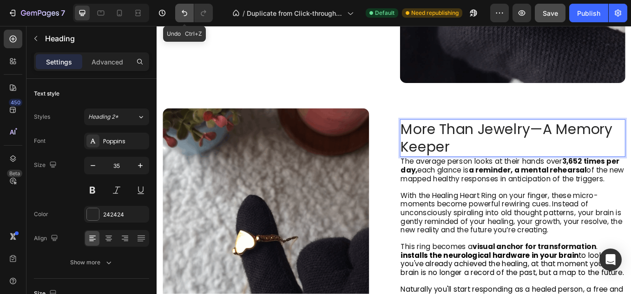
click at [179, 14] on button "Undo/Redo" at bounding box center [184, 13] width 19 height 19
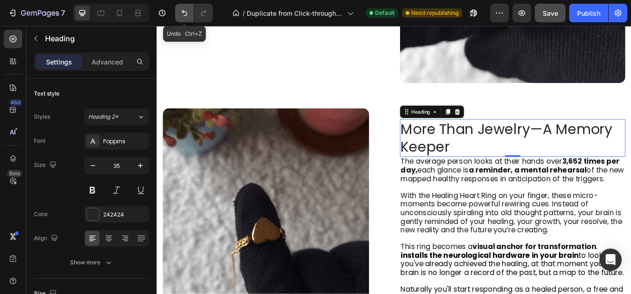
click at [179, 14] on button "Undo/Redo" at bounding box center [184, 13] width 19 height 19
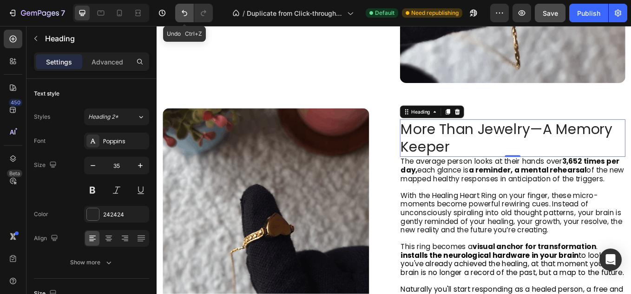
click at [179, 14] on button "Undo/Redo" at bounding box center [184, 13] width 19 height 19
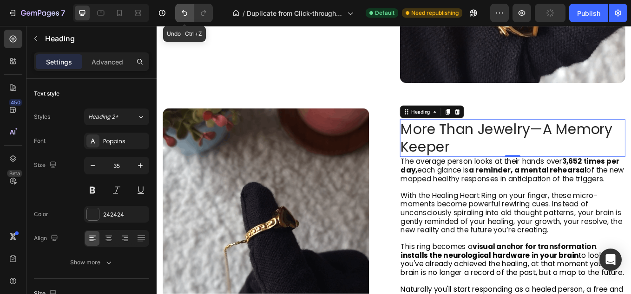
click at [187, 10] on icon "Undo/Redo" at bounding box center [184, 12] width 9 height 9
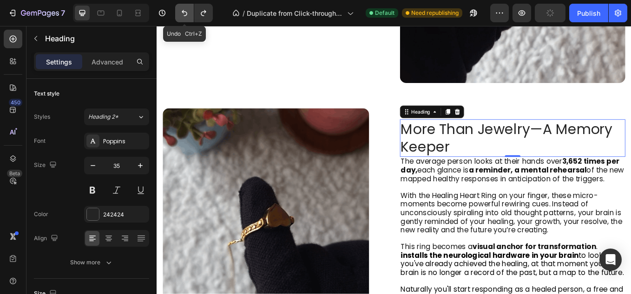
click at [187, 10] on icon "Undo/Redo" at bounding box center [184, 12] width 9 height 9
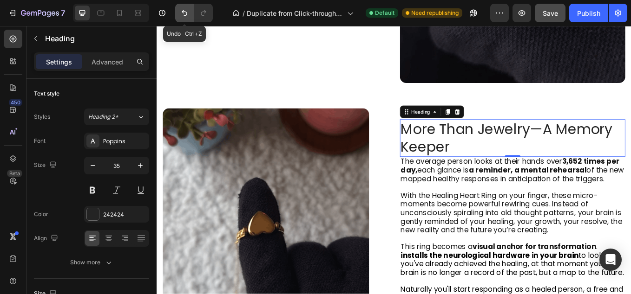
click at [180, 11] on icon "Undo/Redo" at bounding box center [184, 12] width 9 height 9
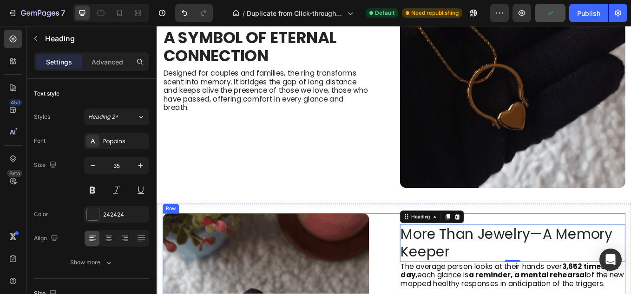
scroll to position [911, 0]
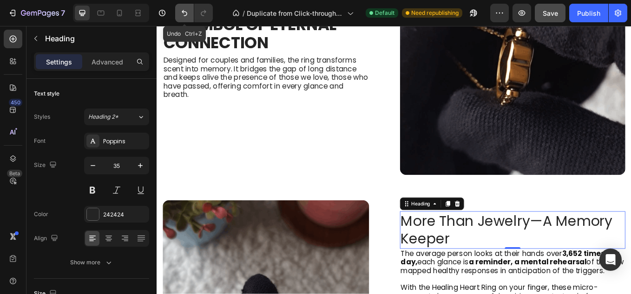
click at [181, 12] on icon "Undo/Redo" at bounding box center [184, 12] width 9 height 9
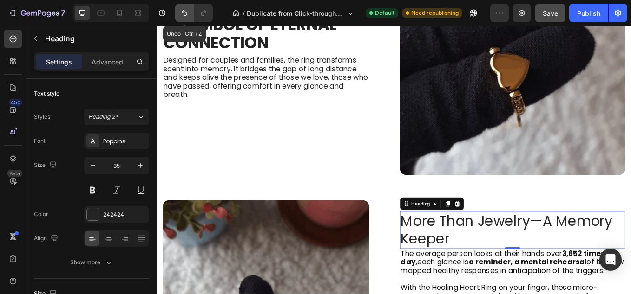
click at [181, 11] on icon "Undo/Redo" at bounding box center [184, 12] width 9 height 9
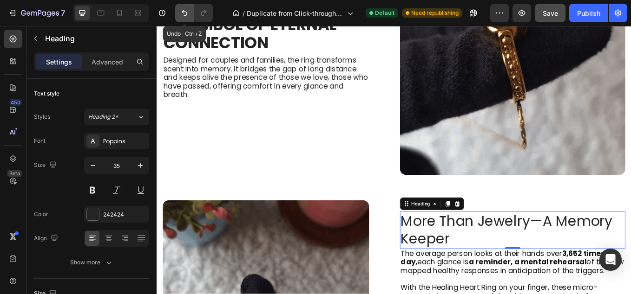
click at [181, 11] on icon "Undo/Redo" at bounding box center [184, 12] width 9 height 9
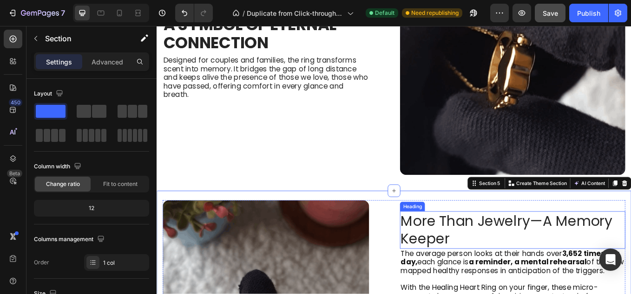
click at [504, 260] on h2 "More Than Jewelry—A Memory Keeper" at bounding box center [574, 266] width 265 height 44
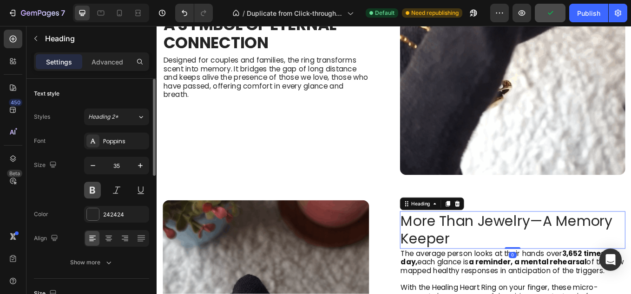
click at [92, 187] on button at bounding box center [92, 190] width 17 height 17
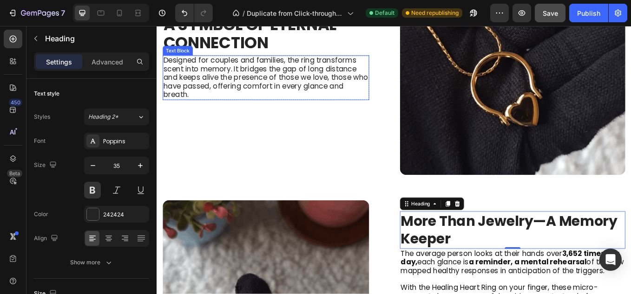
scroll to position [865, 0]
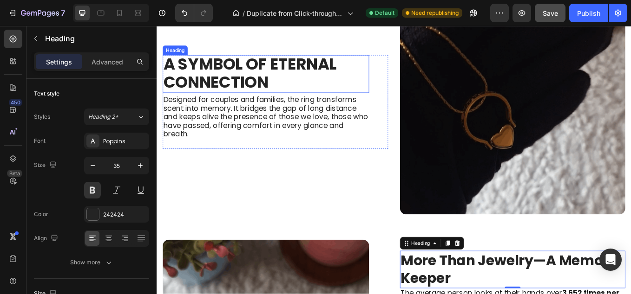
click at [258, 88] on strong "A Symbol of Eternal Connection" at bounding box center [265, 81] width 203 height 47
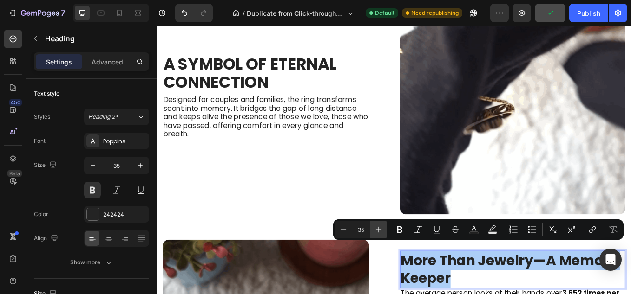
click at [381, 233] on icon "Editor contextual toolbar" at bounding box center [378, 229] width 9 height 9
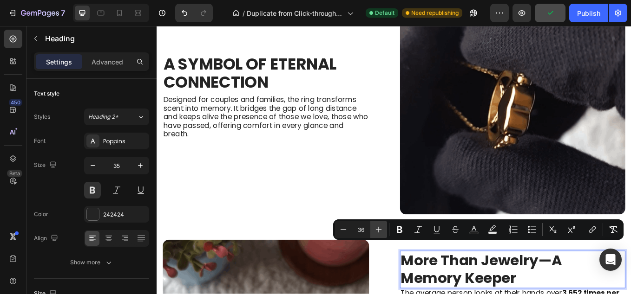
click at [381, 233] on icon "Editor contextual toolbar" at bounding box center [378, 229] width 9 height 9
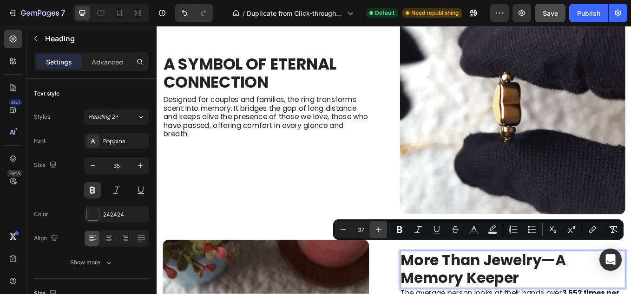
click at [381, 233] on icon "Editor contextual toolbar" at bounding box center [378, 229] width 9 height 9
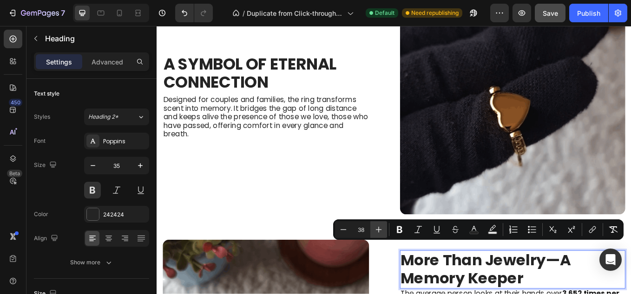
click at [381, 233] on icon "Editor contextual toolbar" at bounding box center [378, 229] width 9 height 9
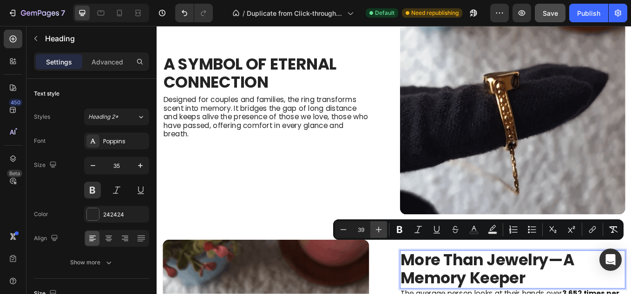
click at [381, 233] on icon "Editor contextual toolbar" at bounding box center [378, 229] width 9 height 9
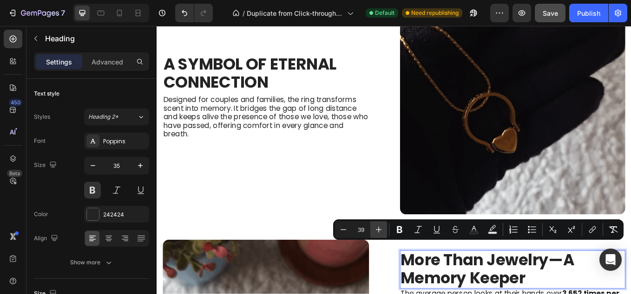
type input "40"
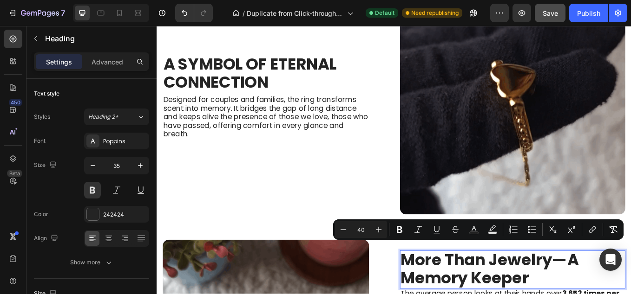
drag, startPoint x: 610, startPoint y: 302, endPoint x: 609, endPoint y: 308, distance: 6.6
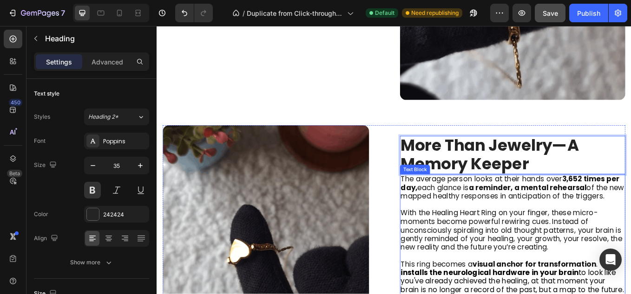
scroll to position [1061, 0]
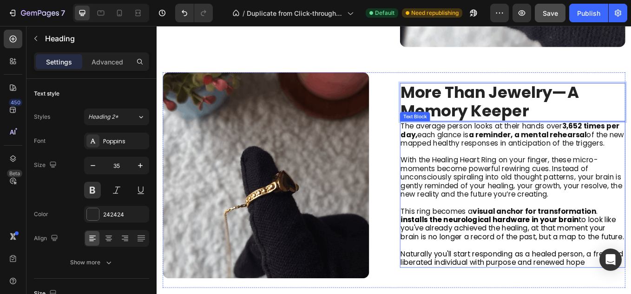
click at [532, 273] on p "This ring becomes a visual anchor for transformation . installs the neurologica…" at bounding box center [574, 260] width 263 height 40
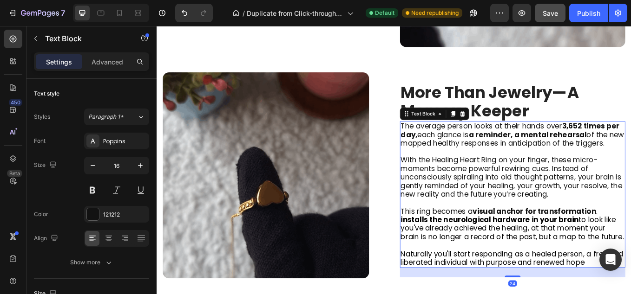
drag, startPoint x: 531, startPoint y: 255, endPoint x: 591, endPoint y: 293, distance: 70.7
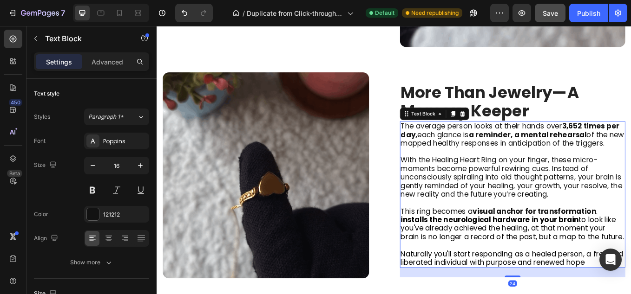
click at [532, 255] on span "installs the neurological hardware in your brain to look like you've already ac…" at bounding box center [574, 264] width 262 height 32
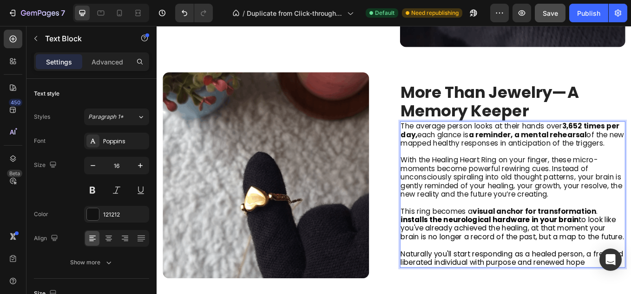
click at [605, 294] on span "Naturally you'll start responding as a healed person, a free and liberated indi…" at bounding box center [573, 299] width 261 height 22
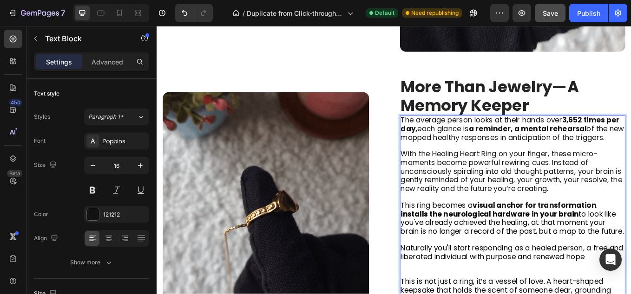
scroll to position [1093, 0]
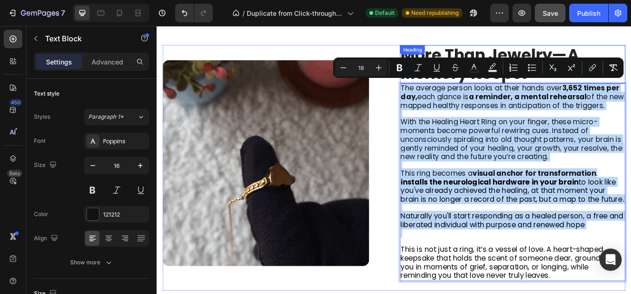
drag, startPoint x: 457, startPoint y: 277, endPoint x: 438, endPoint y: 87, distance: 191.3
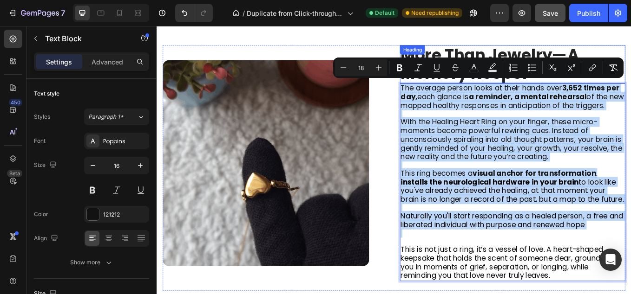
click at [442, 87] on div "⁠⁠⁠⁠⁠⁠⁠ More Than Jewelry—A Memory Keeper Heading The average person looks at t…" at bounding box center [574, 193] width 265 height 288
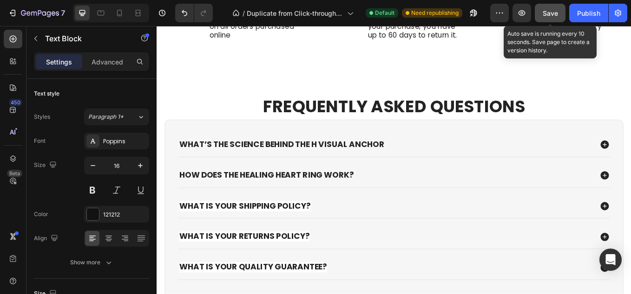
scroll to position [1385, 0]
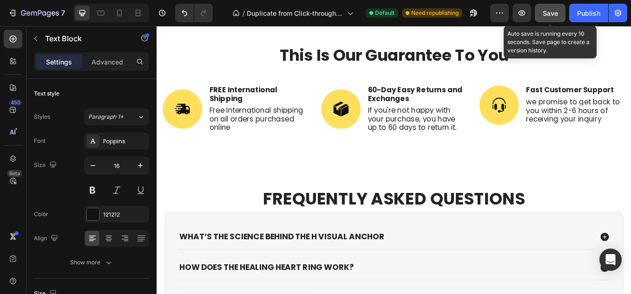
click at [545, 10] on span "Save" at bounding box center [549, 13] width 15 height 8
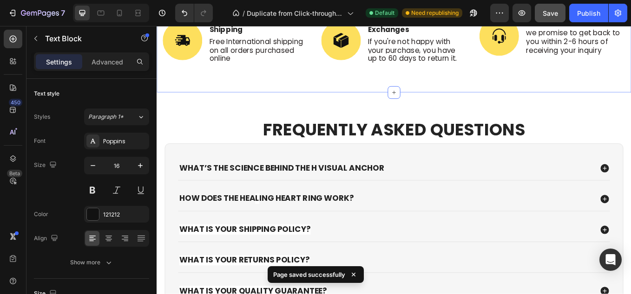
scroll to position [1525, 0]
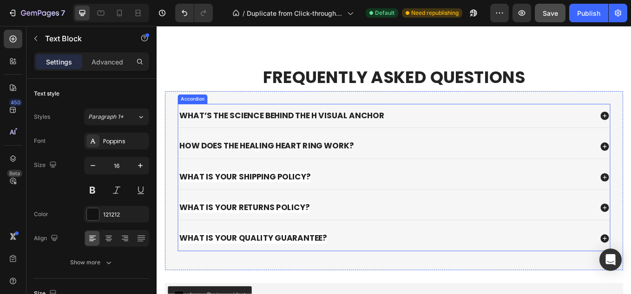
click at [389, 164] on div "how does the hea l ing heart ring work?" at bounding box center [426, 167] width 488 height 13
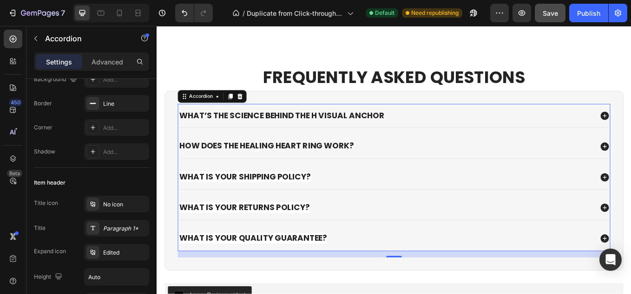
scroll to position [0, 0]
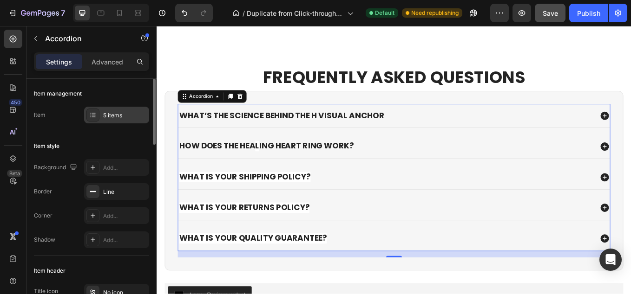
click at [91, 115] on icon at bounding box center [92, 114] width 7 height 7
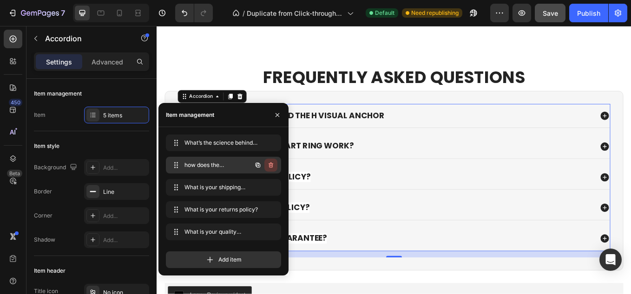
click at [270, 165] on icon "button" at bounding box center [270, 165] width 7 height 7
click at [270, 165] on div "Delete" at bounding box center [264, 165] width 17 height 8
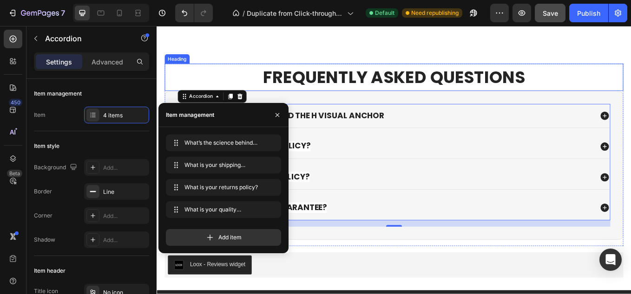
click at [222, 72] on h2 "FREQUENT L Y ASKED QUESTIONS" at bounding box center [435, 87] width 539 height 32
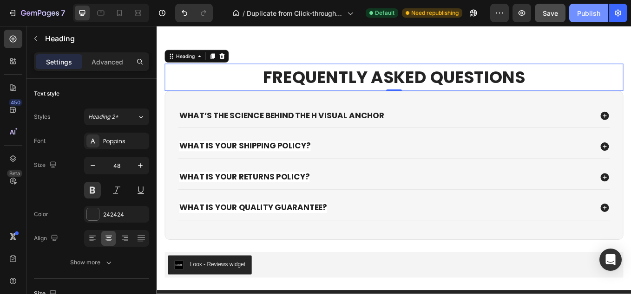
drag, startPoint x: 590, startPoint y: 2, endPoint x: 590, endPoint y: 9, distance: 7.4
click at [590, 9] on div "7 / Duplicate from Click-through Landing Page - [DATE] 12:25:09 Default Need re…" at bounding box center [315, 13] width 631 height 26
click at [593, 13] on div "Publish" at bounding box center [588, 13] width 23 height 10
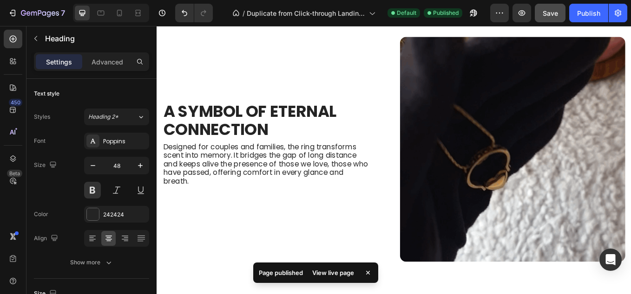
scroll to position [666, 0]
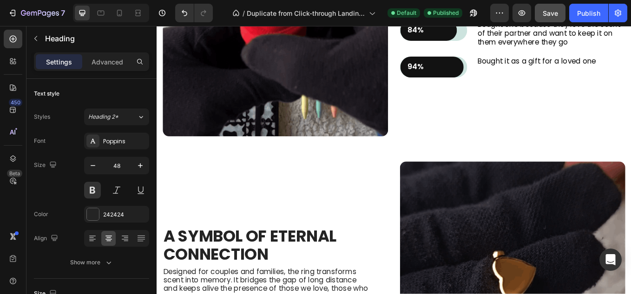
select select "575954122910728873"
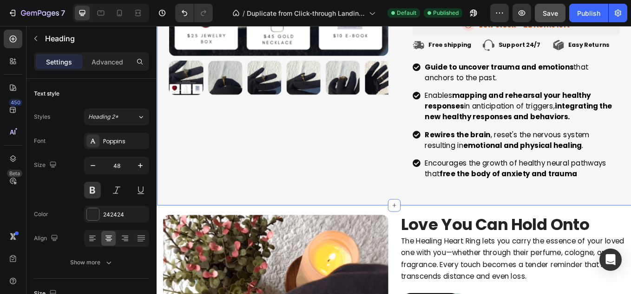
scroll to position [302, 0]
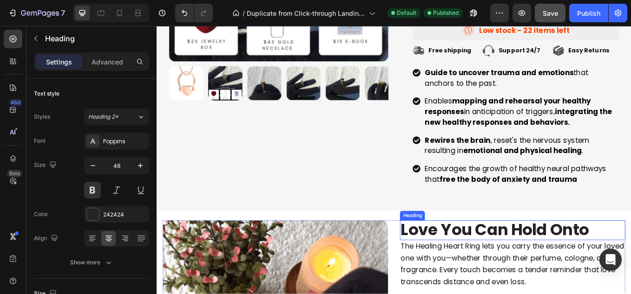
click at [510, 267] on strong "Love You Can Hold Onto" at bounding box center [553, 266] width 221 height 26
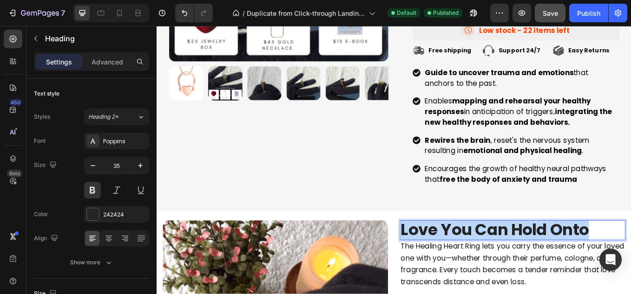
click at [510, 267] on strong "Love You Can Hold Onto" at bounding box center [553, 266] width 221 height 26
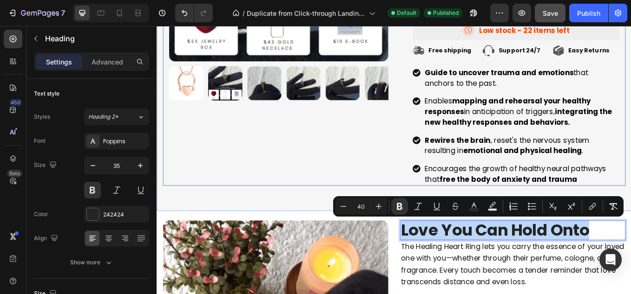
click at [332, 176] on div "Product Images" at bounding box center [299, 12] width 258 height 404
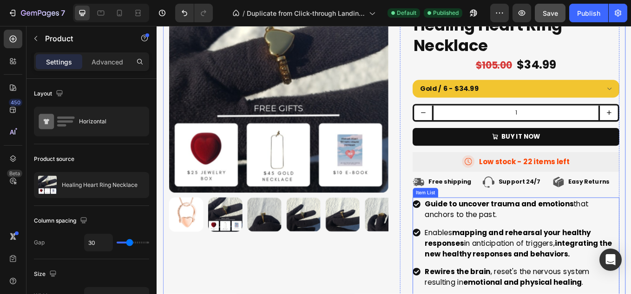
scroll to position [209, 0]
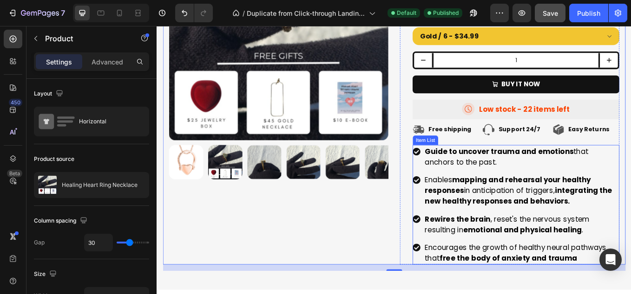
click at [553, 182] on p "Guide to uncover trauma and emotions that anchors to the past." at bounding box center [584, 180] width 227 height 25
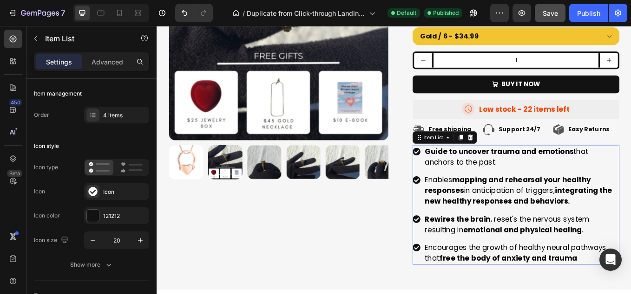
click at [553, 182] on p "Guide to uncover trauma and emotions that anchors to the past." at bounding box center [584, 180] width 227 height 25
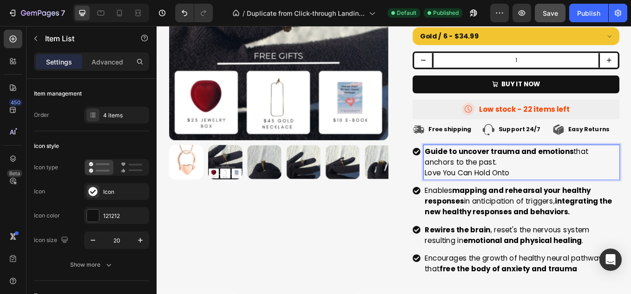
click at [551, 186] on p "Guide to uncover trauma and emotions that anchors to the past." at bounding box center [584, 180] width 227 height 25
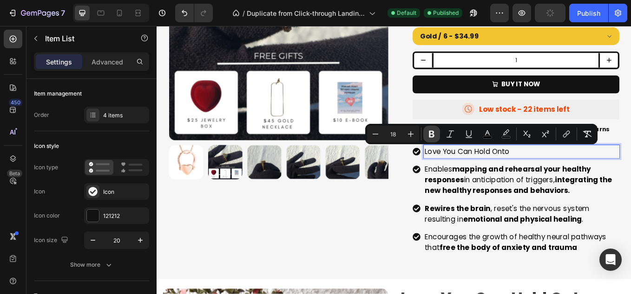
click at [431, 134] on icon "Editor contextual toolbar" at bounding box center [432, 134] width 6 height 7
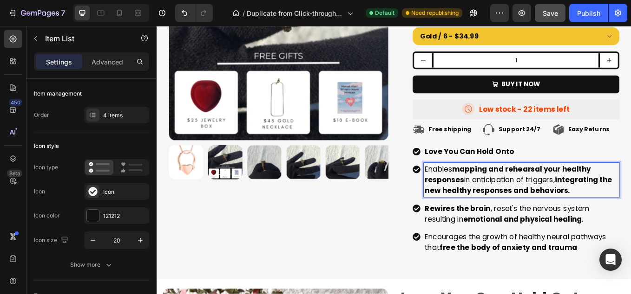
click at [549, 218] on strong "integrating the new healthy responses and behaviors." at bounding box center [581, 214] width 220 height 24
click at [630, 218] on p "Enables mapping and rehearsal your healthy responses in anticipation of trigger…" at bounding box center [584, 208] width 227 height 38
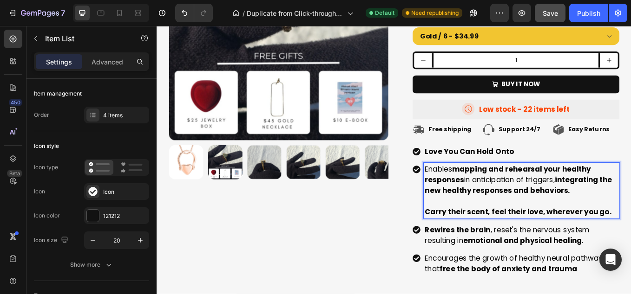
click at [471, 235] on p "Rich Text Editor. Editing area: main" at bounding box center [584, 232] width 227 height 13
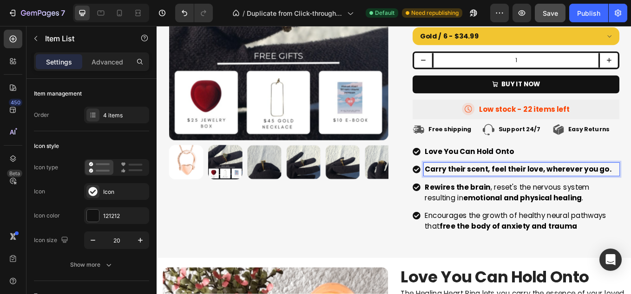
click at [630, 227] on p "Rewires the brain , reset's the nervous system resulting in emotional and physi…" at bounding box center [584, 221] width 227 height 25
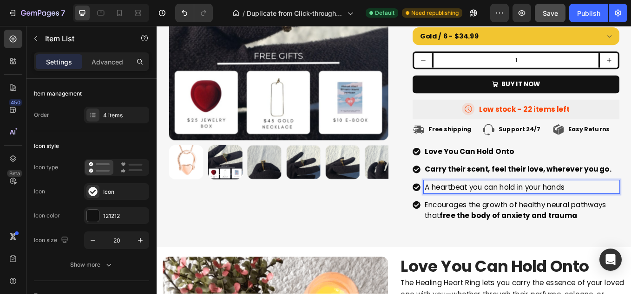
click at [501, 212] on span "A heartbeat you can hold in your hands" at bounding box center [553, 216] width 164 height 12
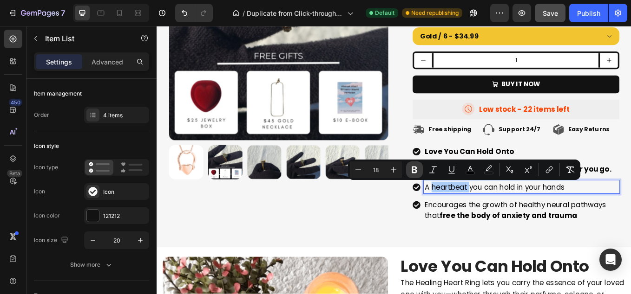
click at [419, 168] on button "Bold" at bounding box center [414, 170] width 17 height 17
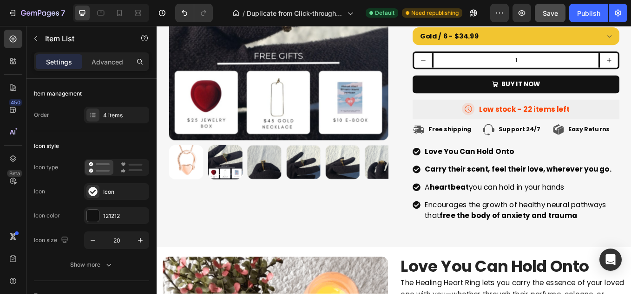
click at [616, 218] on span "A heartbeat you can hold in your hands" at bounding box center [553, 216] width 164 height 12
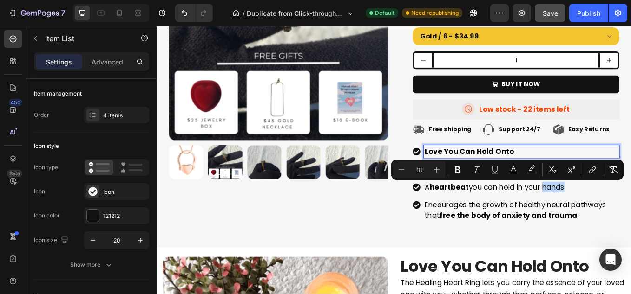
click at [544, 170] on strong "Love You Can Hold Onto" at bounding box center [523, 174] width 104 height 12
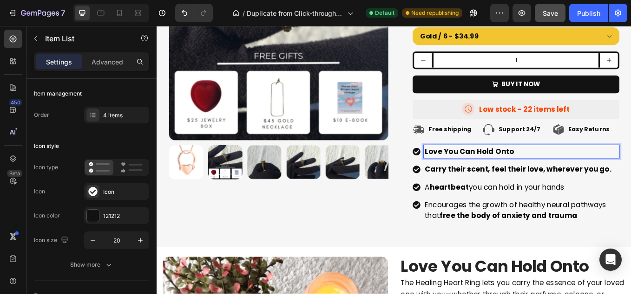
click at [585, 173] on p "Love You Can Hold Onto" at bounding box center [584, 174] width 227 height 13
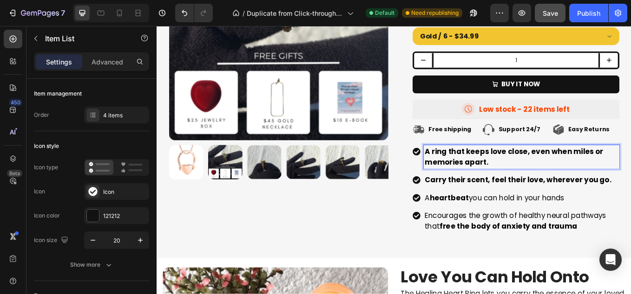
click at [534, 248] on span "Encourages the growth of healthy neural pathways that free the body of anxiety …" at bounding box center [577, 255] width 213 height 24
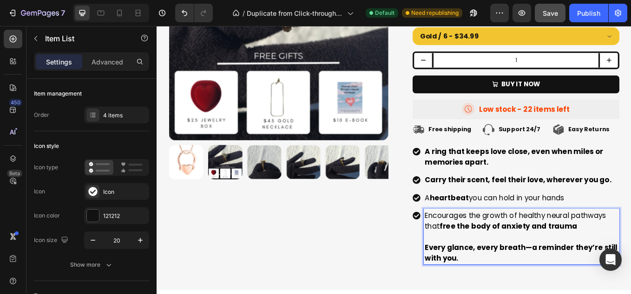
click at [475, 277] on p "Rich Text Editor. Editing area: main" at bounding box center [584, 274] width 227 height 13
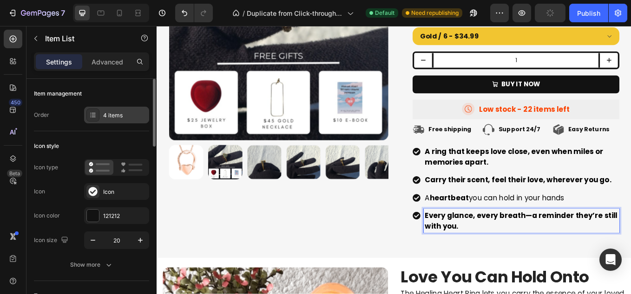
click at [121, 113] on div "4 items" at bounding box center [125, 115] width 44 height 8
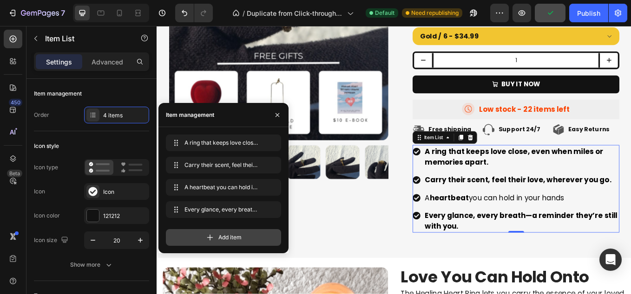
click at [222, 237] on span "Add item" at bounding box center [229, 238] width 23 height 8
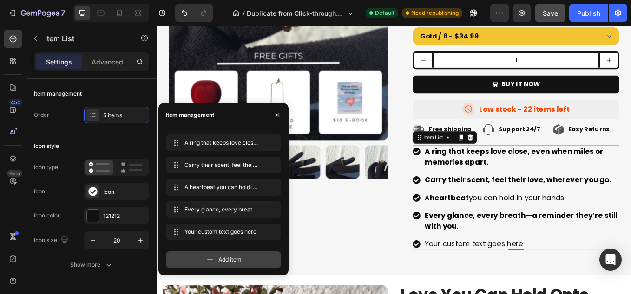
click at [215, 258] on div "Add item" at bounding box center [223, 260] width 115 height 17
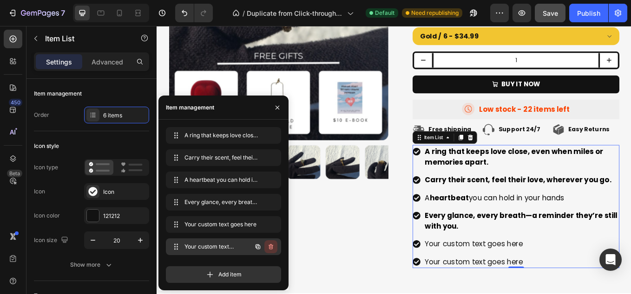
click at [273, 245] on icon "button" at bounding box center [270, 246] width 7 height 7
click at [273, 245] on button "Delete" at bounding box center [265, 247] width 26 height 13
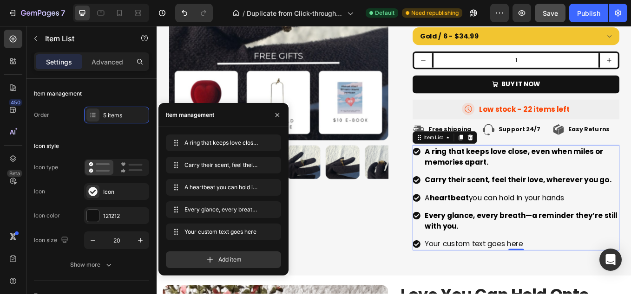
click at [494, 281] on div "Your custom text goes here" at bounding box center [585, 282] width 230 height 15
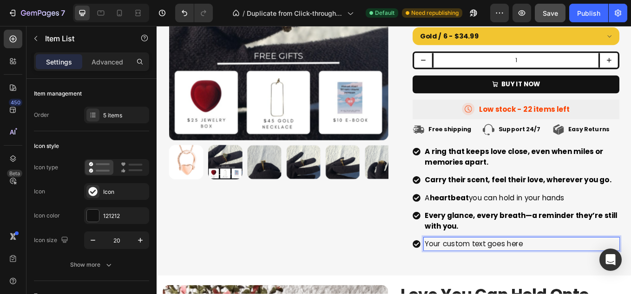
click at [494, 280] on p "Your custom text goes here" at bounding box center [584, 282] width 227 height 13
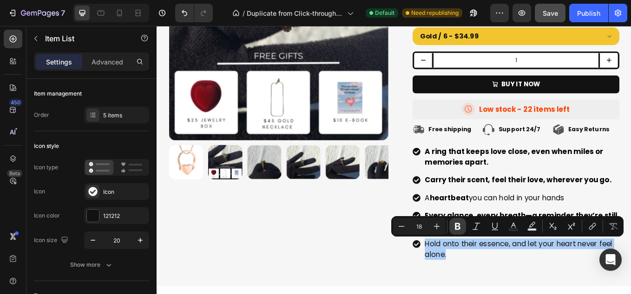
click at [452, 226] on button "Bold" at bounding box center [457, 226] width 17 height 17
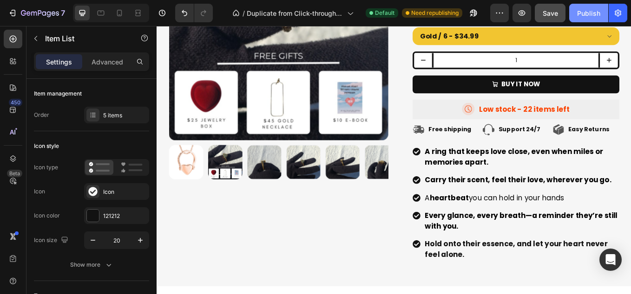
click at [588, 12] on div "Publish" at bounding box center [588, 13] width 23 height 10
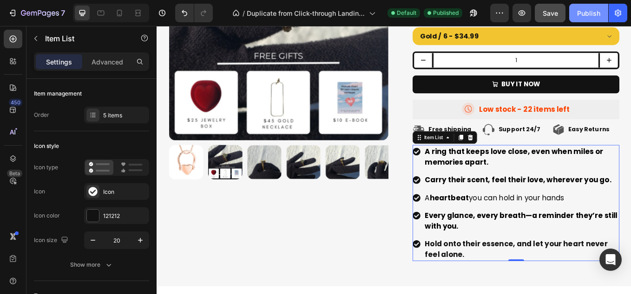
click at [586, 12] on div "Publish" at bounding box center [588, 13] width 23 height 10
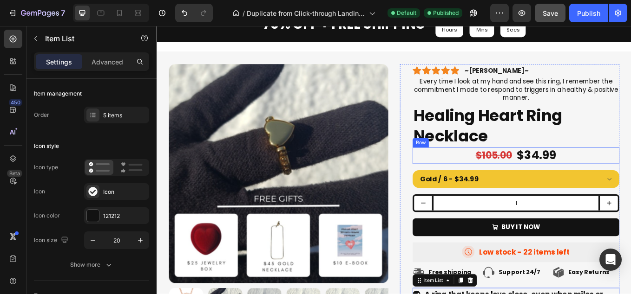
scroll to position [8, 0]
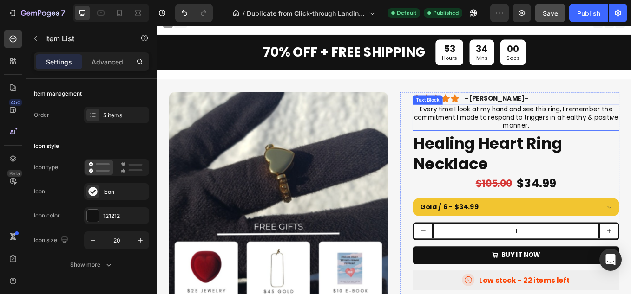
click at [544, 124] on span "Every time I look at my hand and see this ring, I remember the commitment I mad…" at bounding box center [578, 134] width 240 height 30
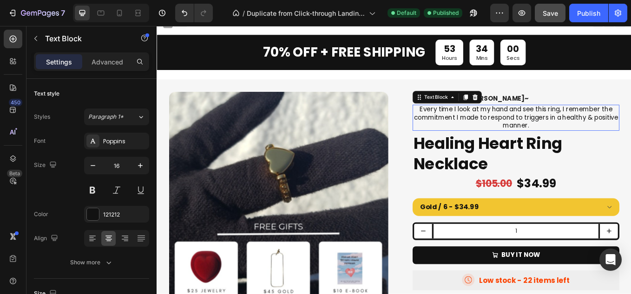
click at [610, 139] on span "Every time I look at my hand and see this ring, I remember the commitment I mad…" at bounding box center [578, 134] width 240 height 30
click at [611, 140] on p "Every time I look at my hand and see this ring, I remember the commitment I mad…" at bounding box center [578, 134] width 241 height 29
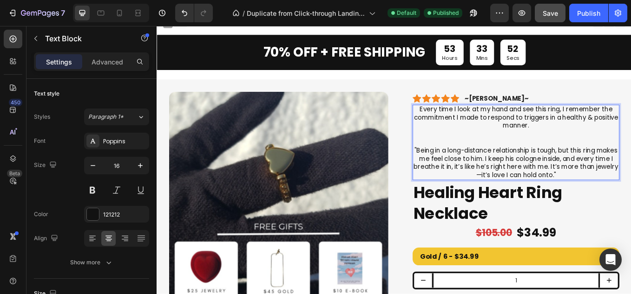
click at [462, 169] on p ""Being in a long-distance relationship is tough, but this ring makes me feel cl…" at bounding box center [578, 187] width 241 height 39
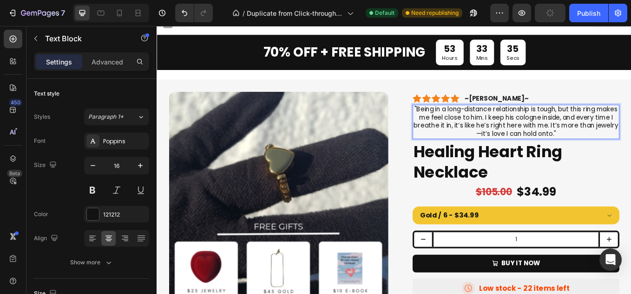
click at [630, 150] on span ""Being in a long-distance relationship is tough, but this ring makes me feel cl…" at bounding box center [578, 138] width 241 height 39
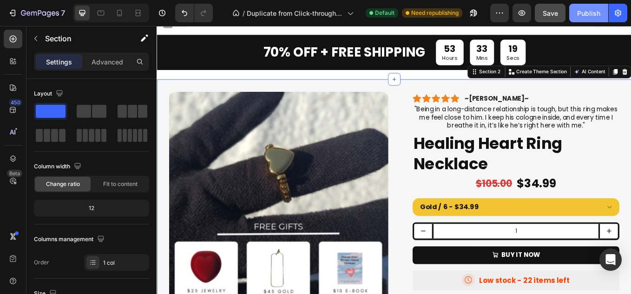
click at [582, 10] on div "Publish" at bounding box center [588, 13] width 23 height 10
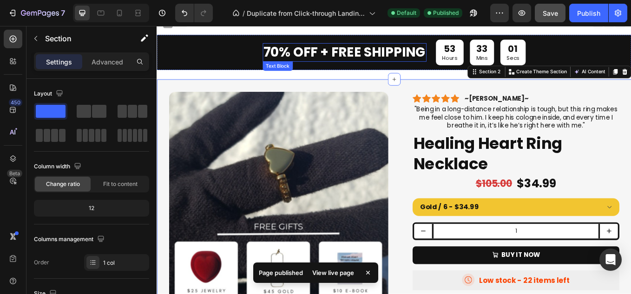
click at [295, 59] on p "70% OFF + Free shipping" at bounding box center [377, 57] width 190 height 20
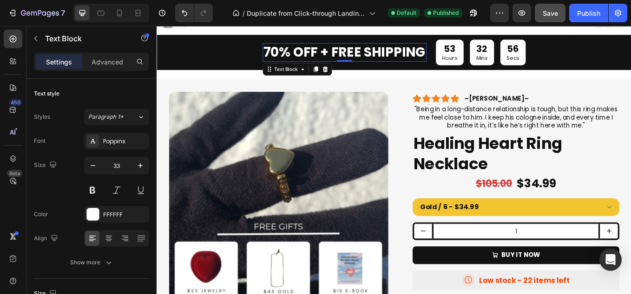
click at [305, 58] on p "70% OFF + Free shipping" at bounding box center [377, 57] width 190 height 20
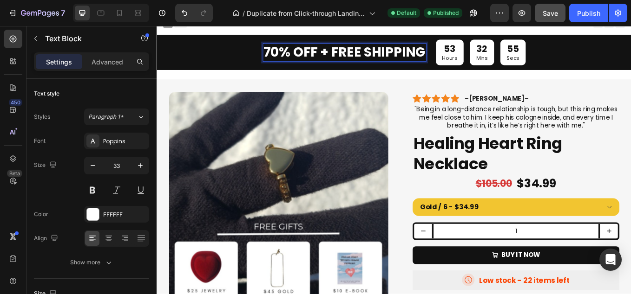
click at [296, 59] on p "70% OFF + Free shipping" at bounding box center [377, 57] width 190 height 20
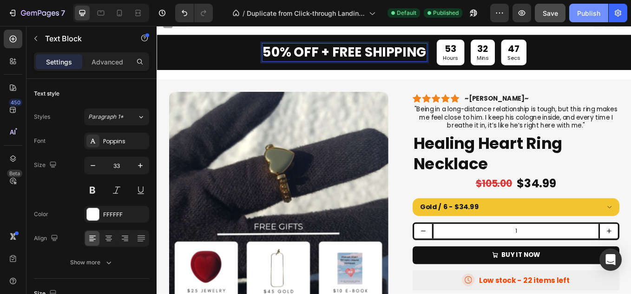
click at [588, 10] on div "Publish" at bounding box center [588, 13] width 23 height 10
